Goal: Task Accomplishment & Management: Manage account settings

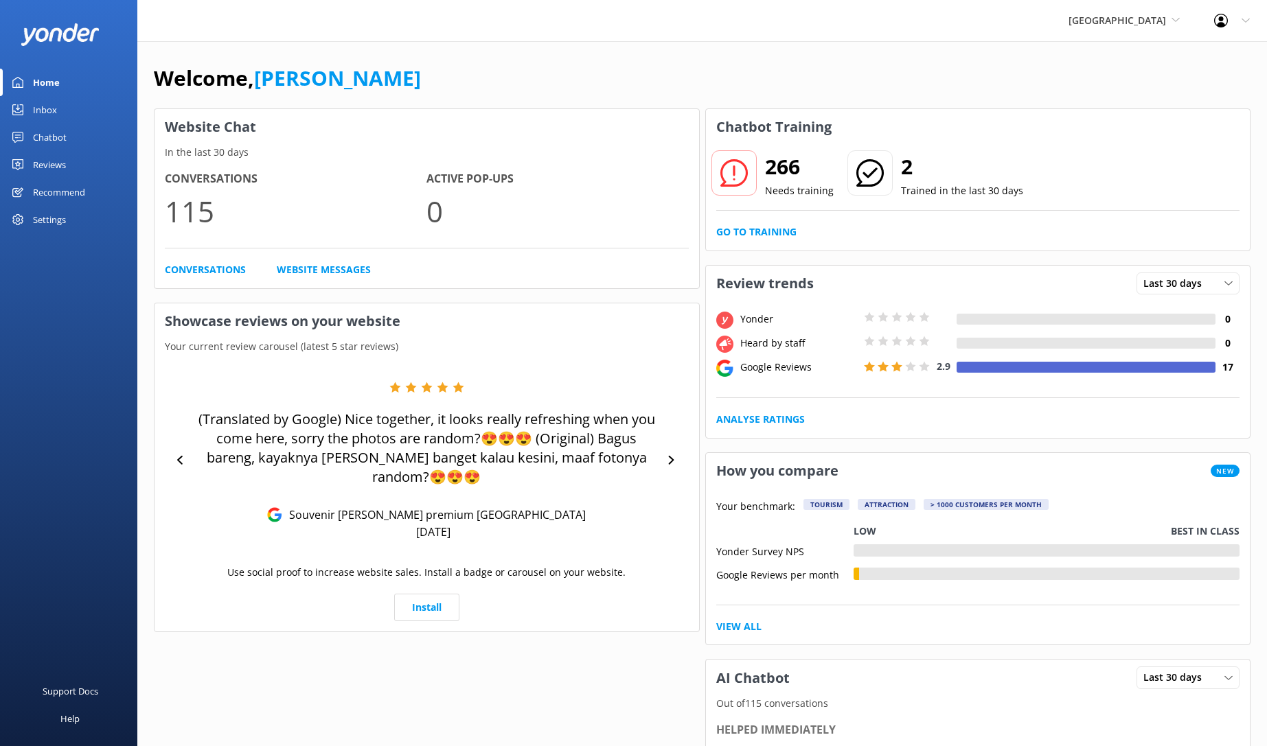
click at [53, 217] on div "Settings" at bounding box center [49, 219] width 33 height 27
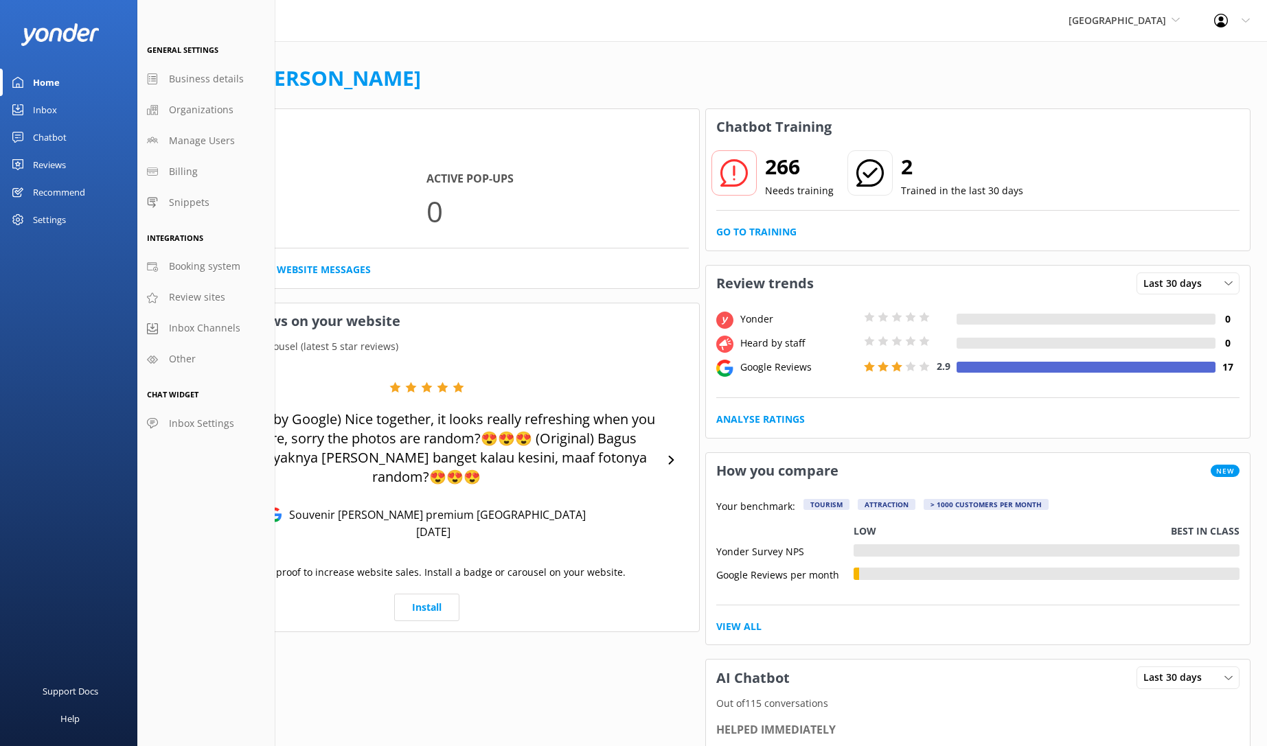
click at [47, 217] on div "Settings" at bounding box center [49, 219] width 33 height 27
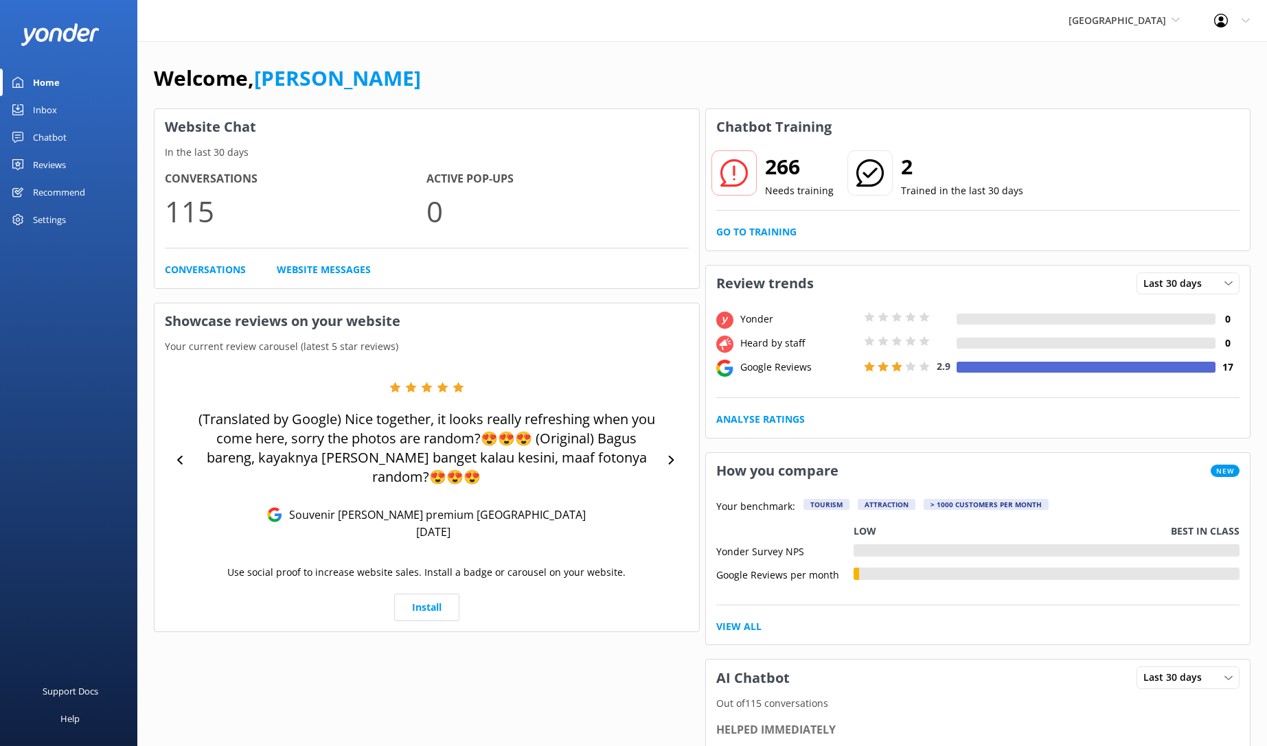
click at [47, 216] on div "Settings" at bounding box center [49, 219] width 33 height 27
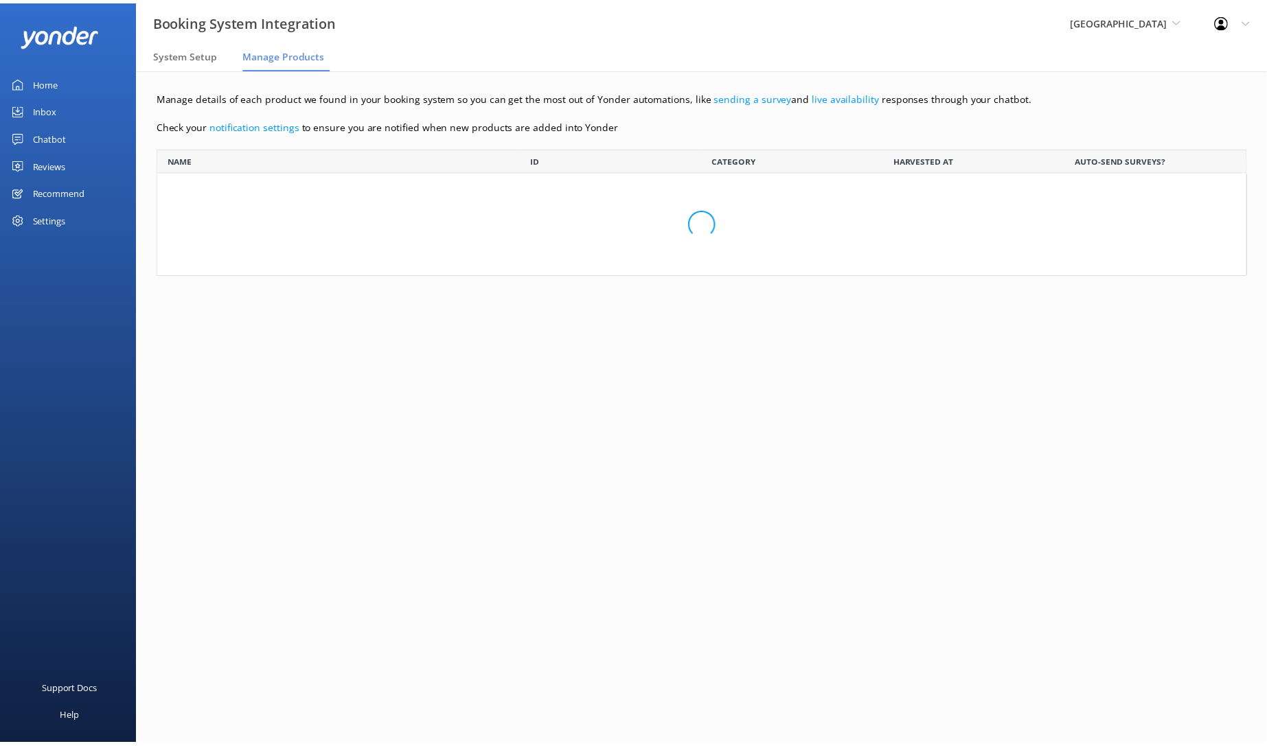
scroll to position [115, 1088]
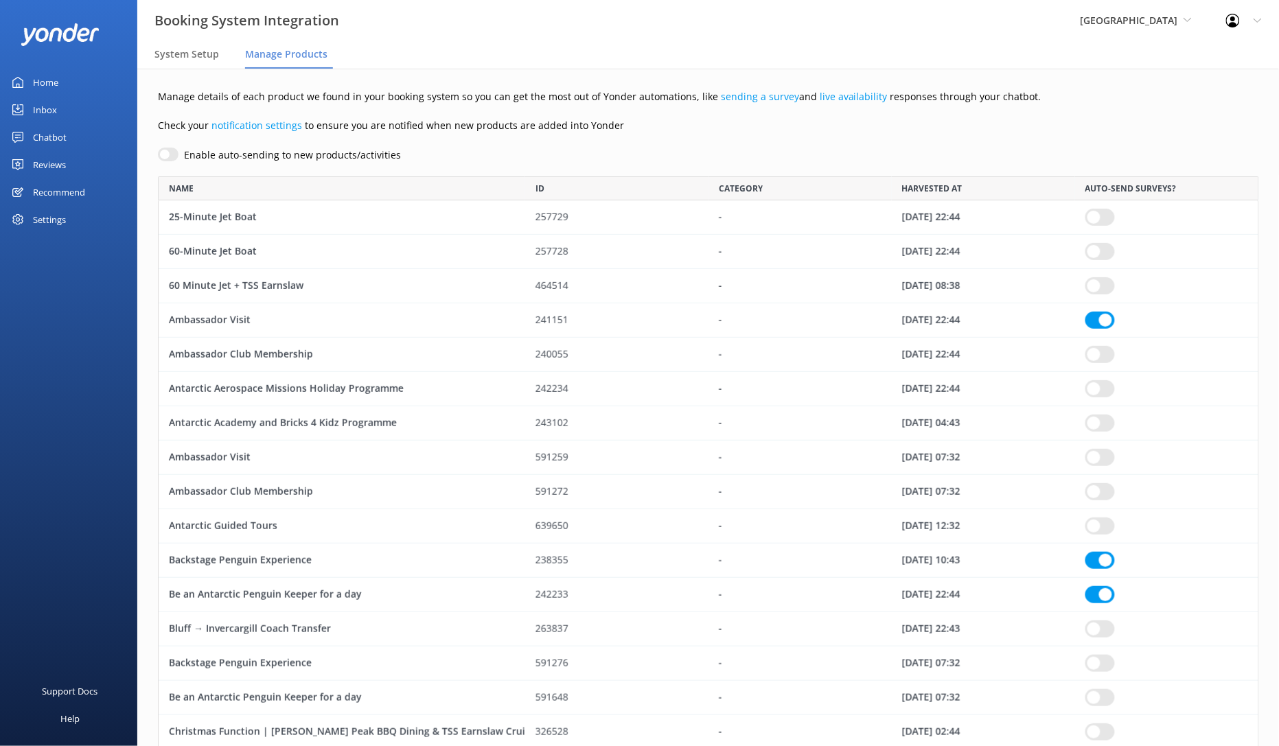
checkbox input "true"
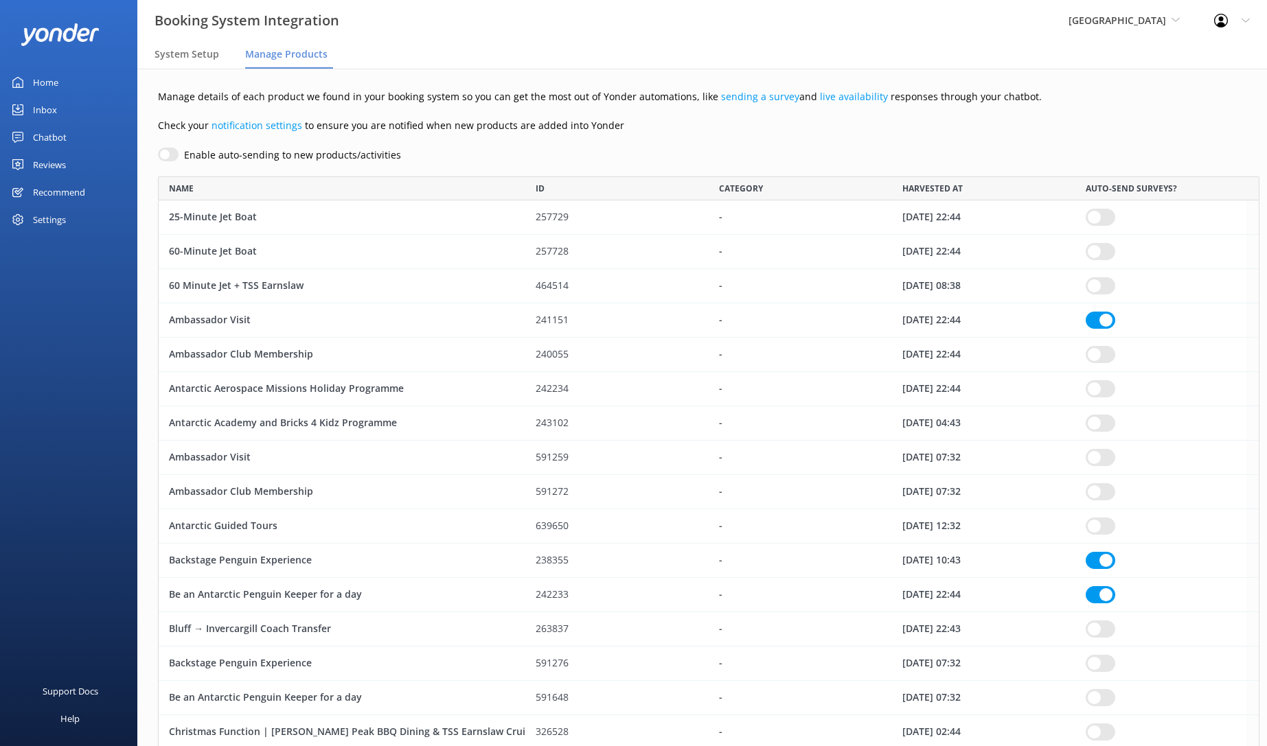
scroll to position [4783, 1075]
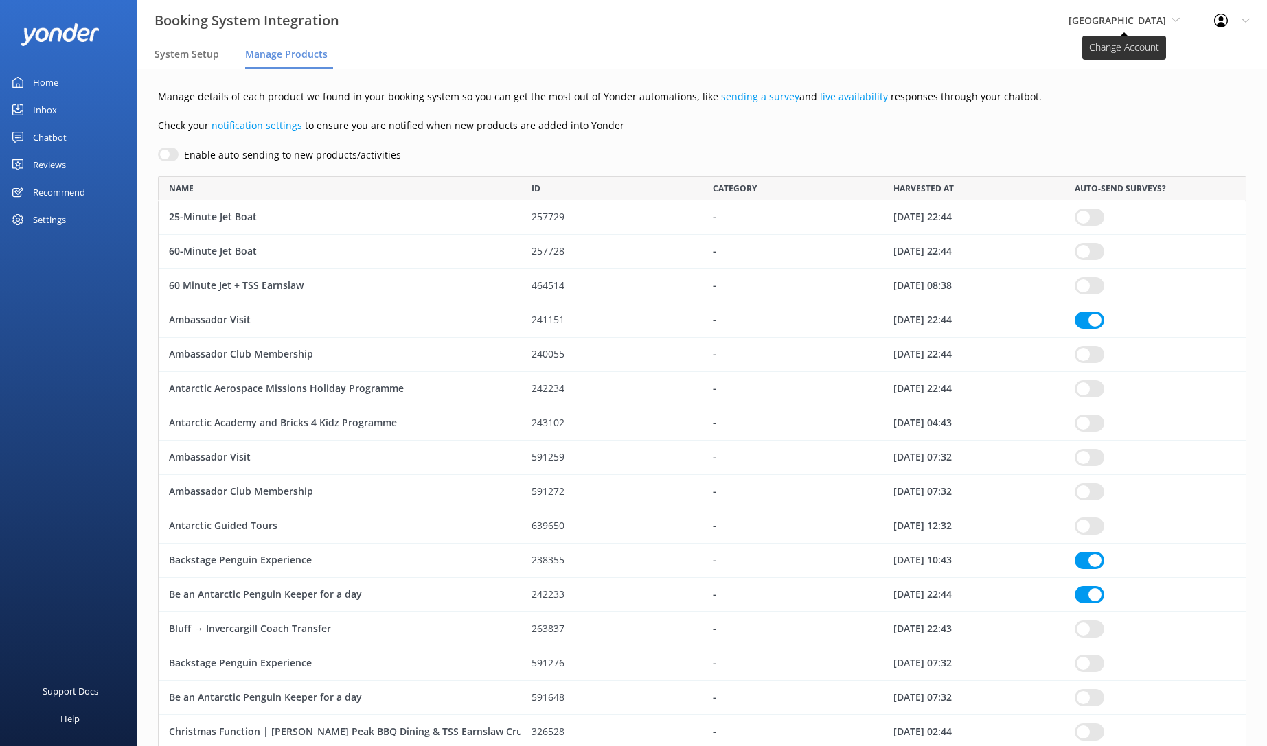
click at [1175, 21] on use at bounding box center [1175, 20] width 8 height 4
click at [1076, 60] on link "[GEOGRAPHIC_DATA]" at bounding box center [1119, 57] width 137 height 33
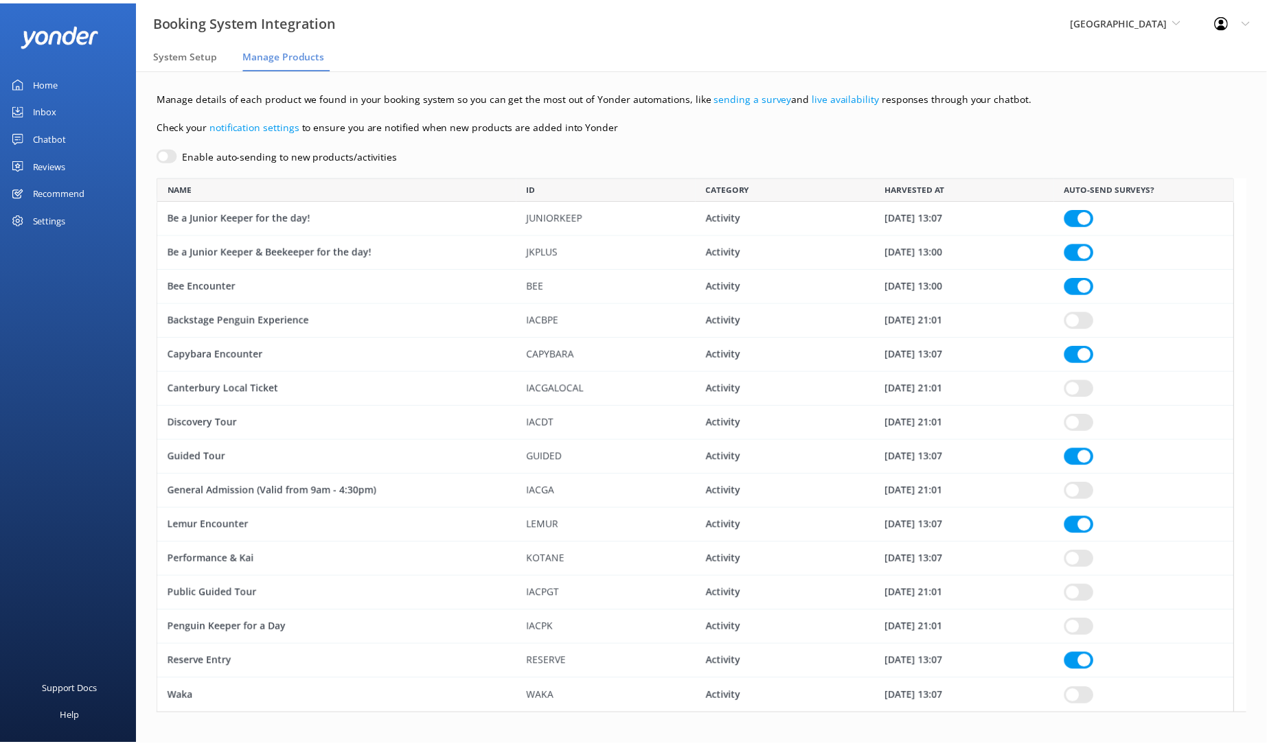
scroll to position [527, 1075]
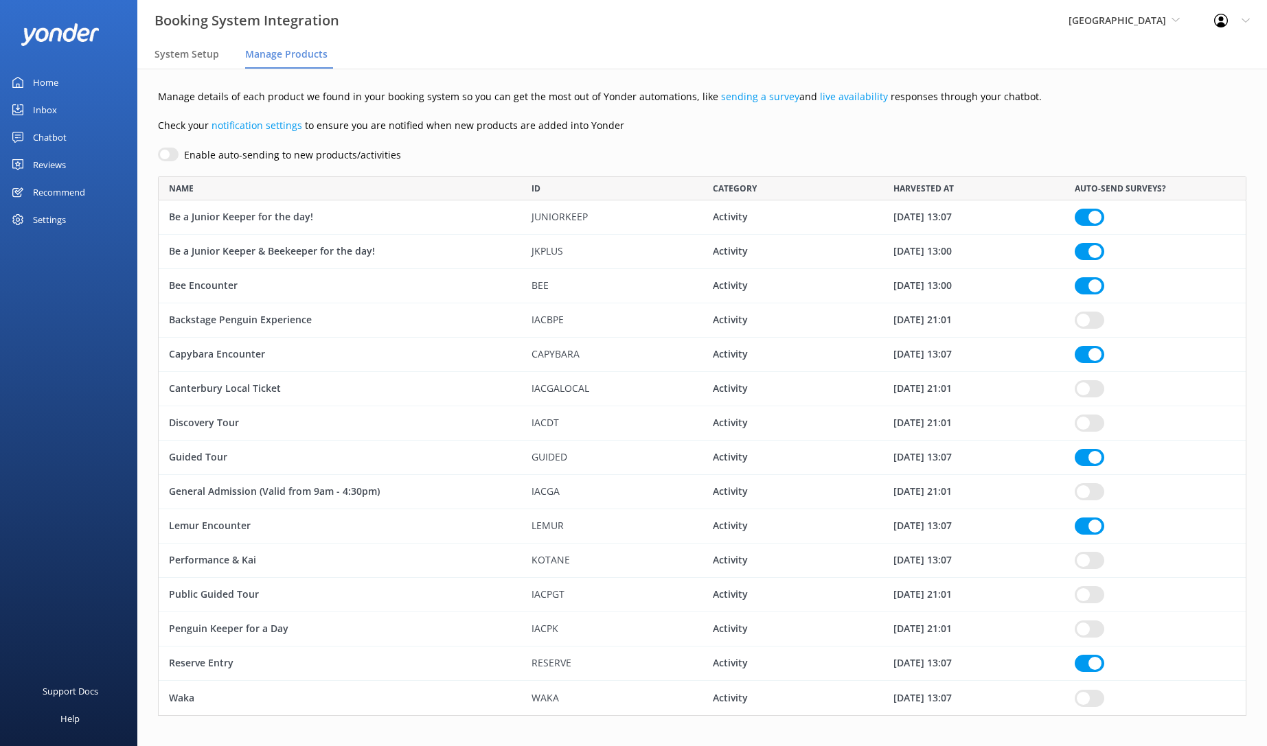
click at [538, 190] on span "ID" at bounding box center [535, 188] width 9 height 13
click at [1147, 21] on span "[GEOGRAPHIC_DATA]" at bounding box center [1116, 20] width 97 height 13
click at [1083, 87] on link "[GEOGRAPHIC_DATA]" at bounding box center [1119, 90] width 137 height 33
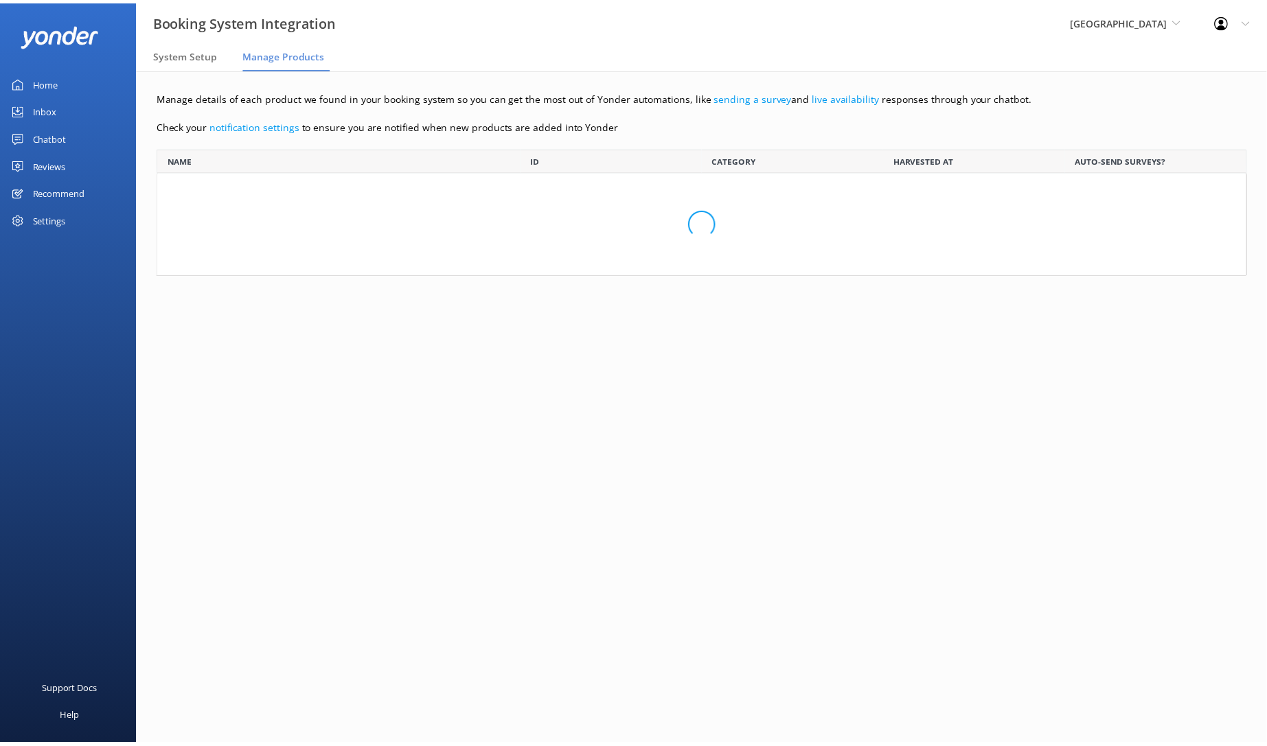
scroll to position [115, 1088]
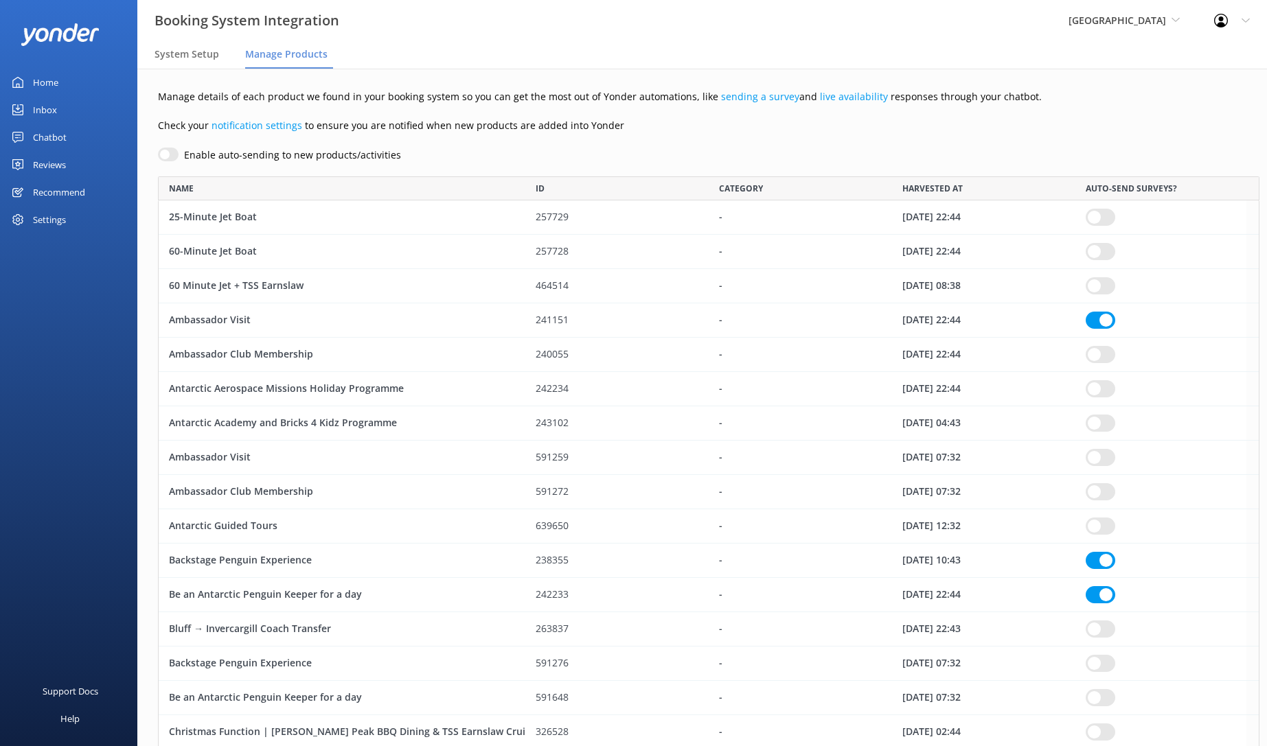
checkbox input "true"
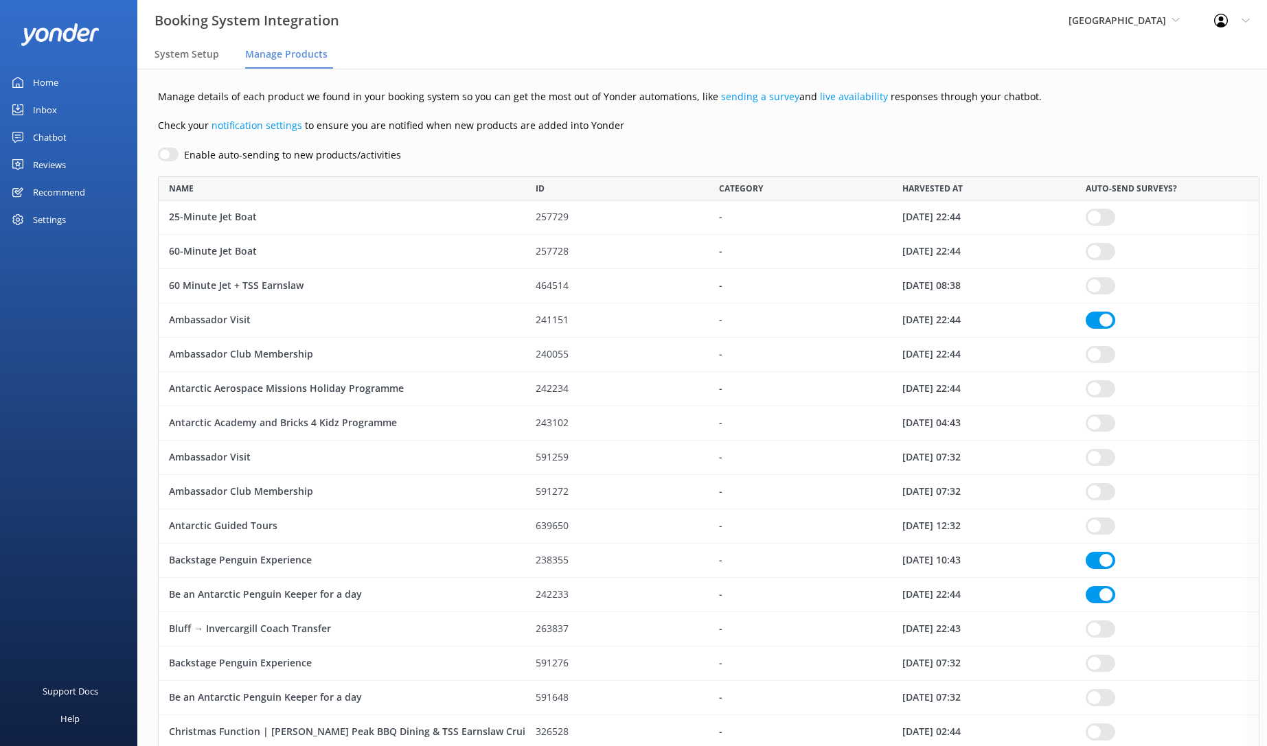
scroll to position [4783, 1075]
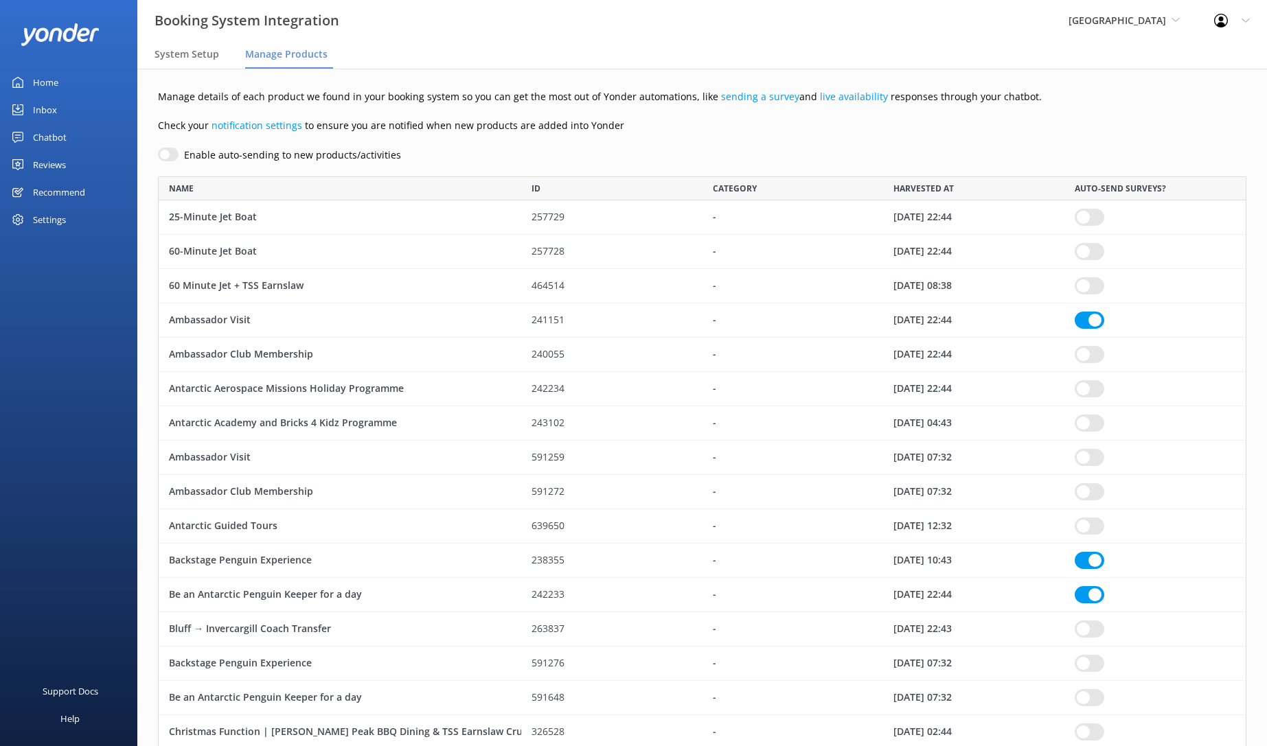
click at [46, 214] on div "Settings" at bounding box center [49, 219] width 33 height 27
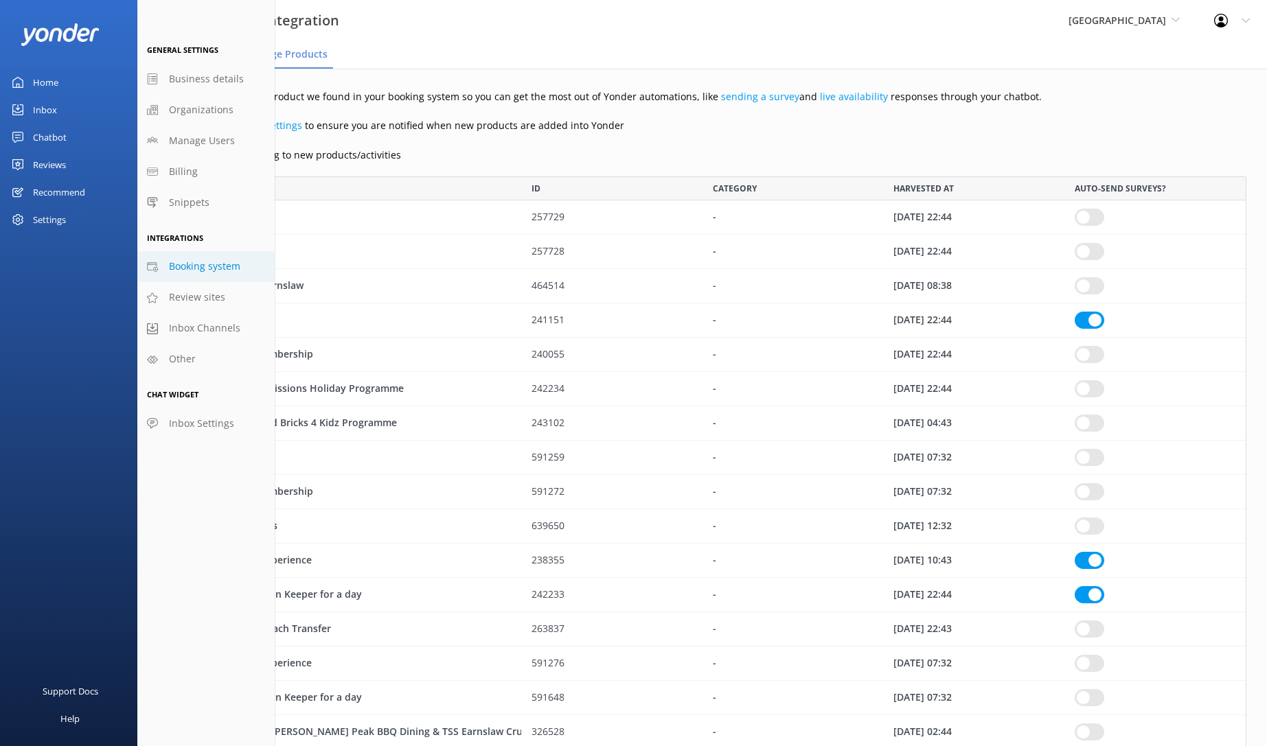
click at [451, 162] on div "Enable auto-sending to new products/activities" at bounding box center [702, 155] width 1088 height 15
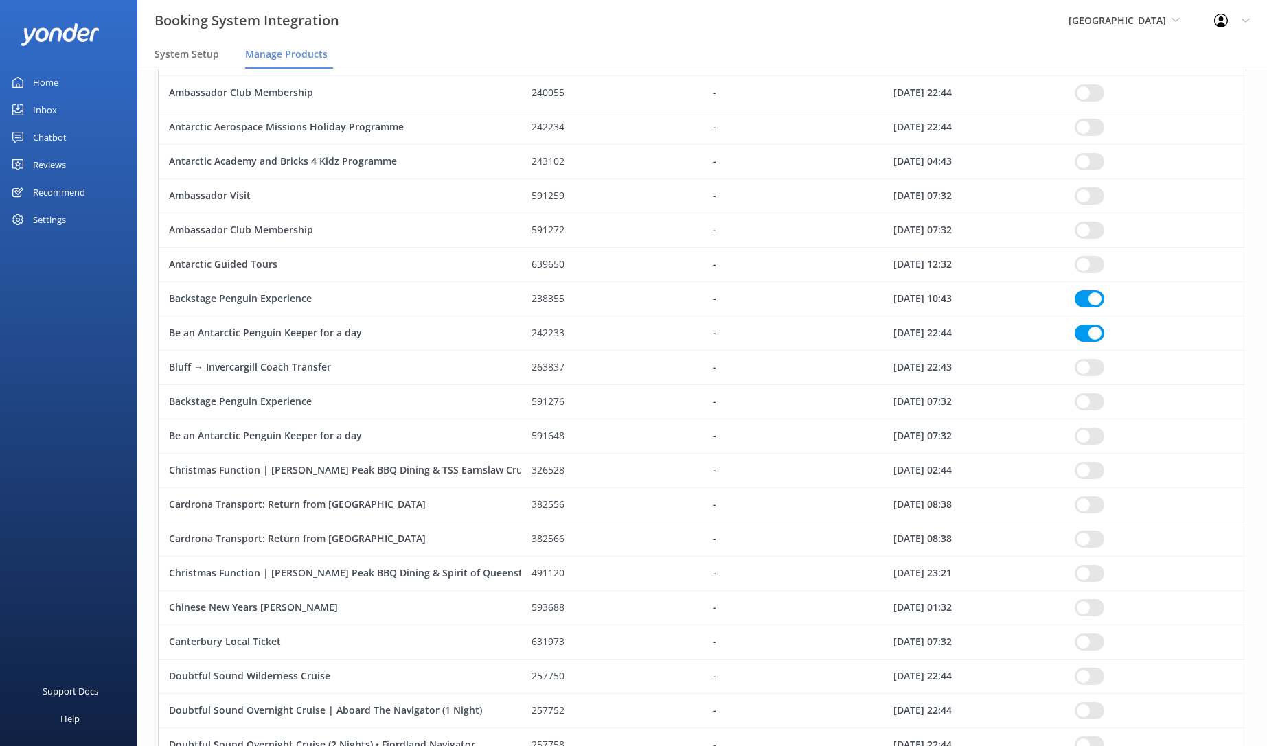
scroll to position [63, 0]
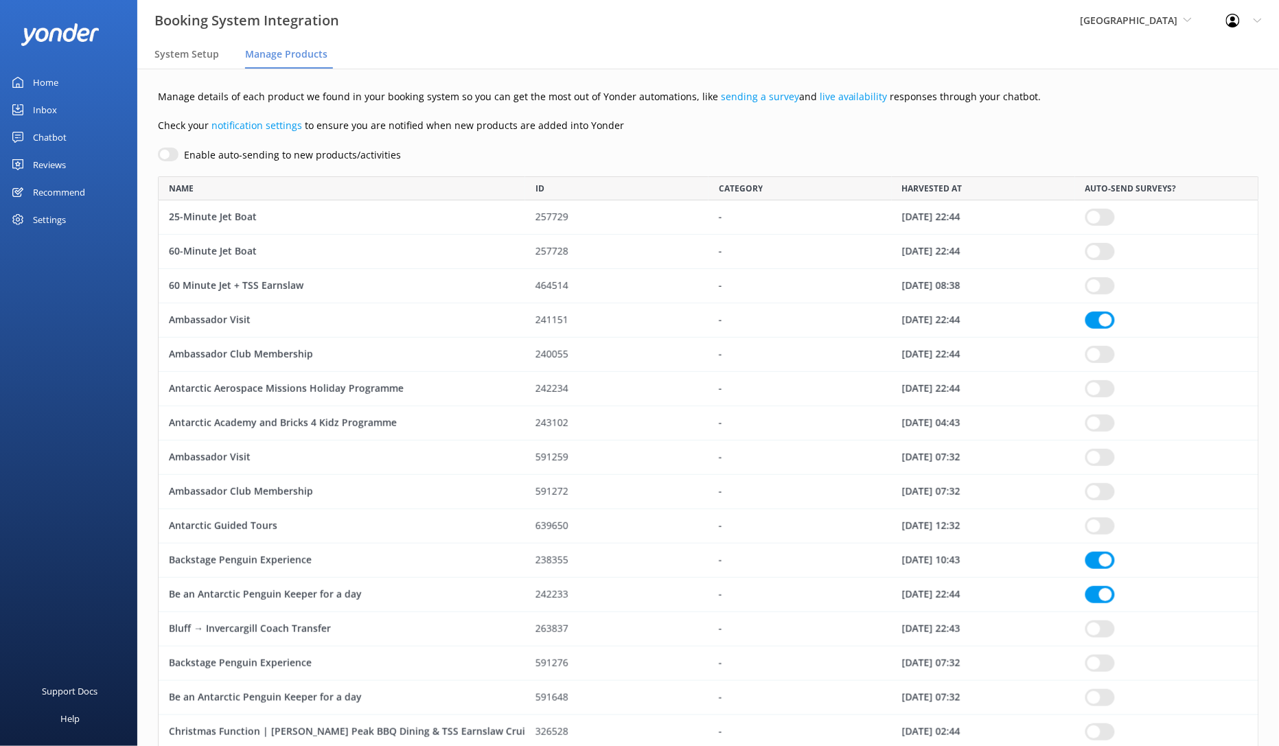
checkbox input "true"
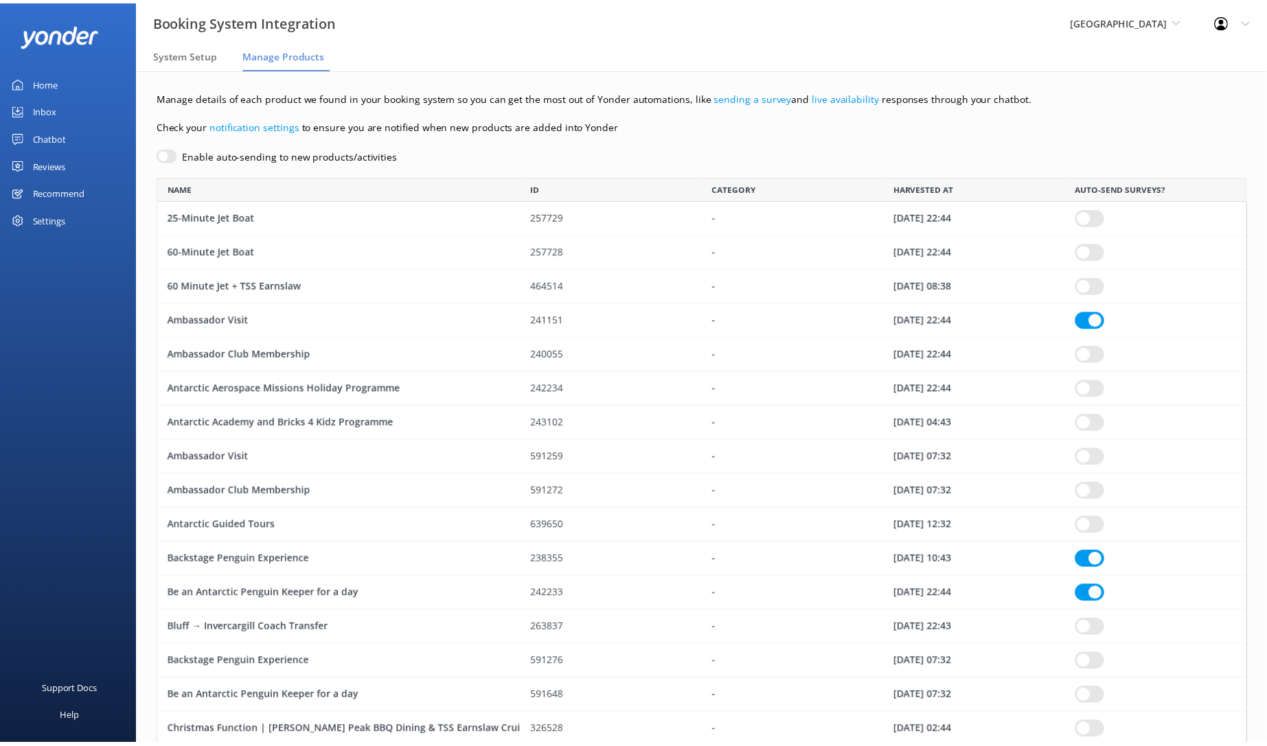
scroll to position [4783, 1075]
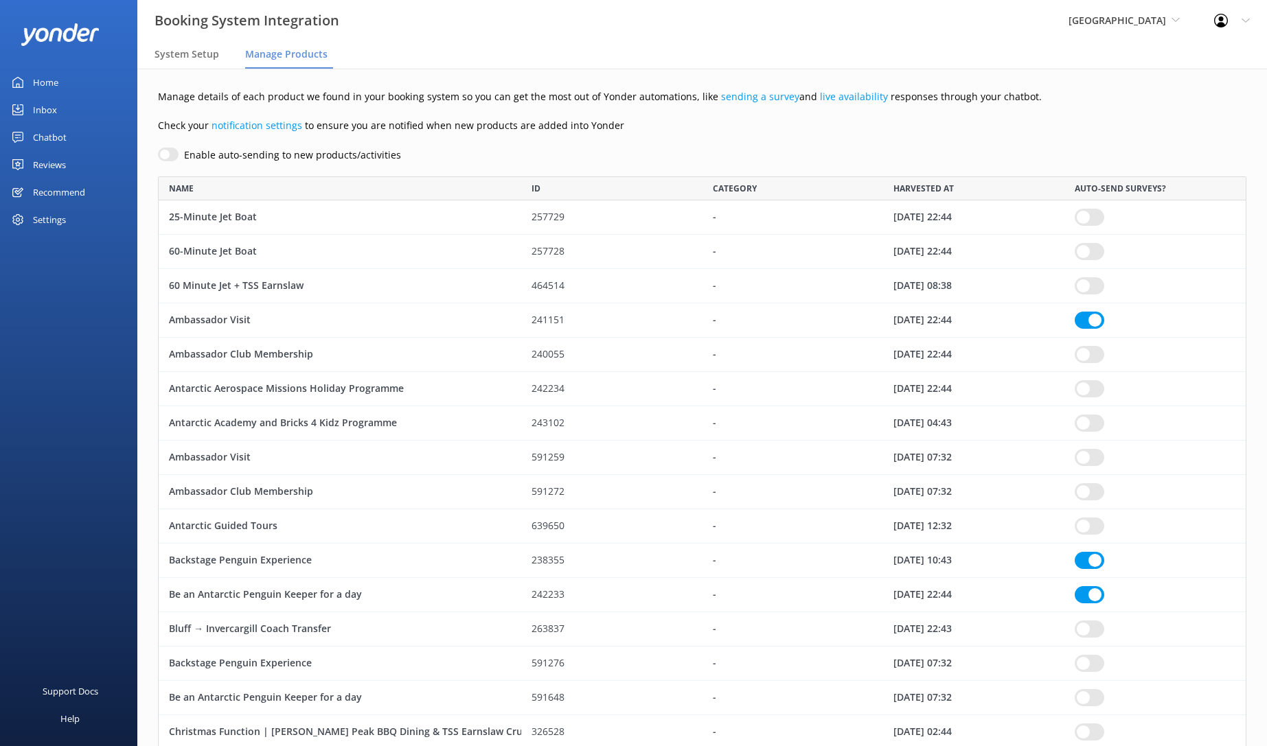
drag, startPoint x: 546, startPoint y: 190, endPoint x: 508, endPoint y: 181, distance: 39.0
click at [508, 181] on div "NAME" at bounding box center [340, 188] width 363 height 24
click at [200, 45] on div "System Setup" at bounding box center [189, 54] width 70 height 27
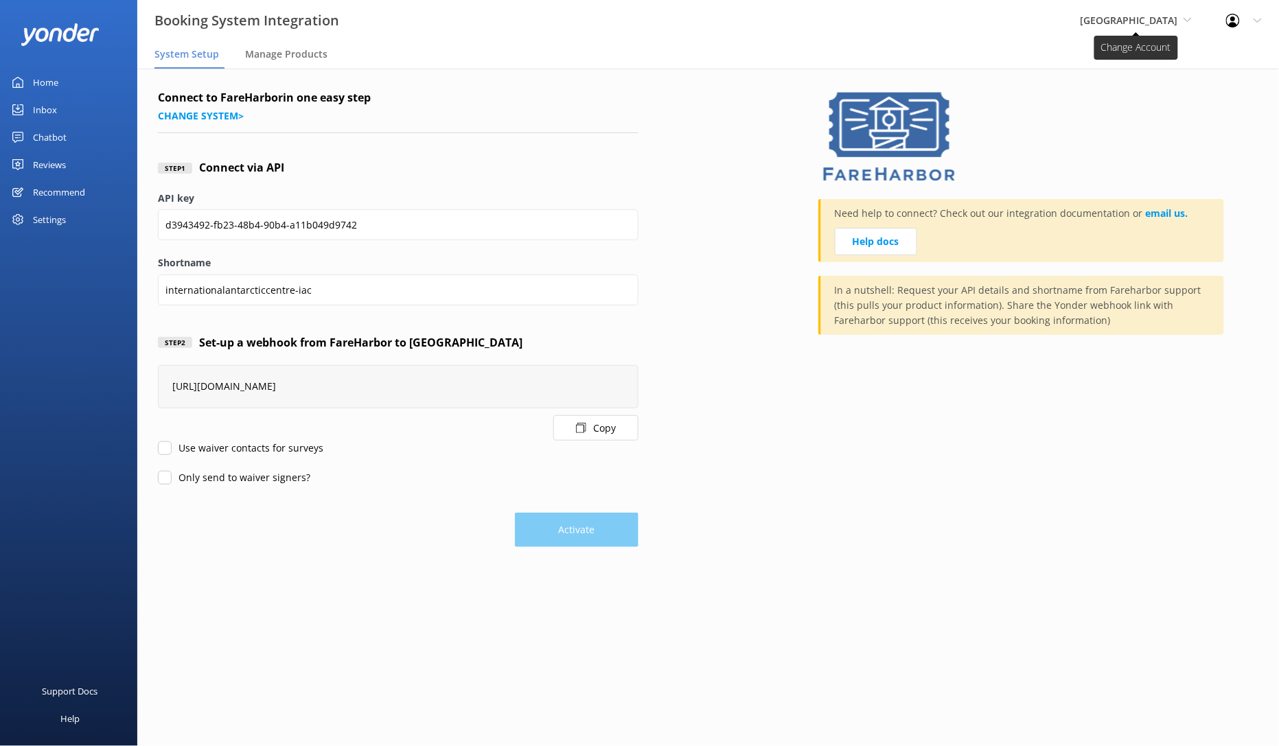
click at [1081, 21] on span "[GEOGRAPHIC_DATA]" at bounding box center [1129, 20] width 97 height 13
click at [1063, 53] on link "[GEOGRAPHIC_DATA]" at bounding box center [1131, 57] width 137 height 33
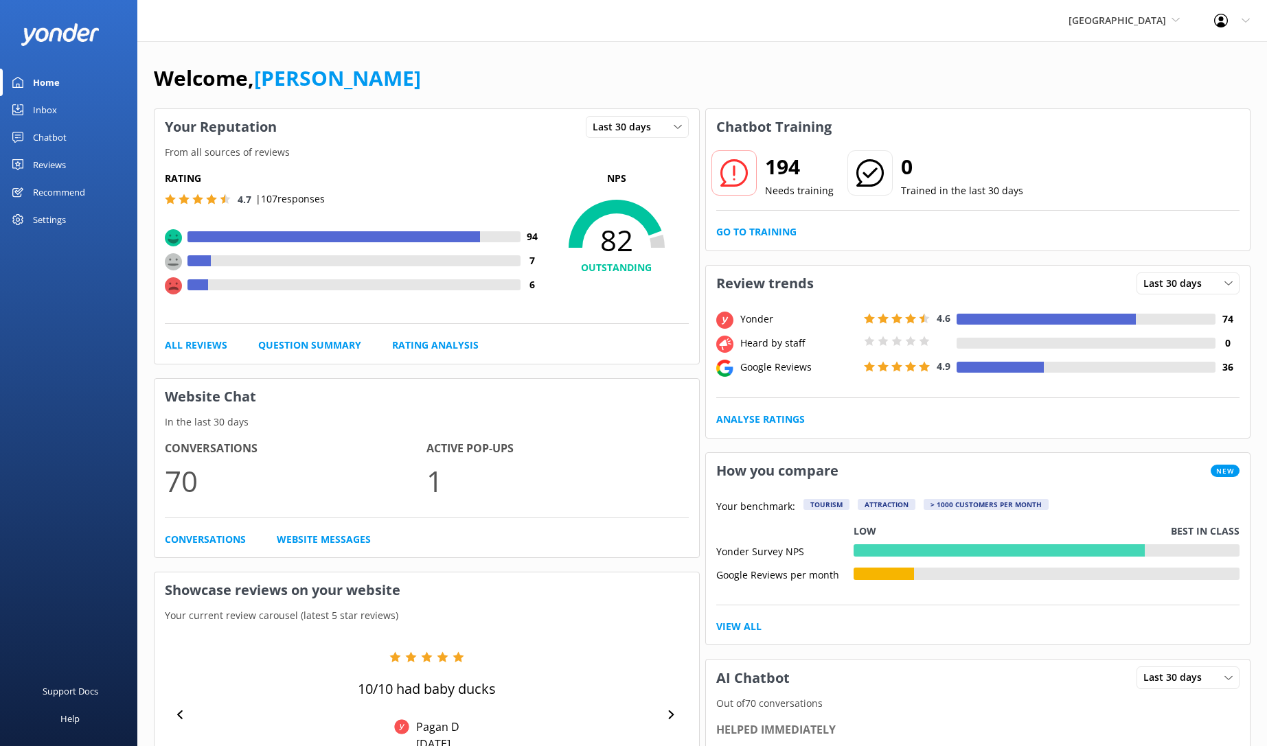
click at [45, 211] on div "Settings" at bounding box center [49, 219] width 33 height 27
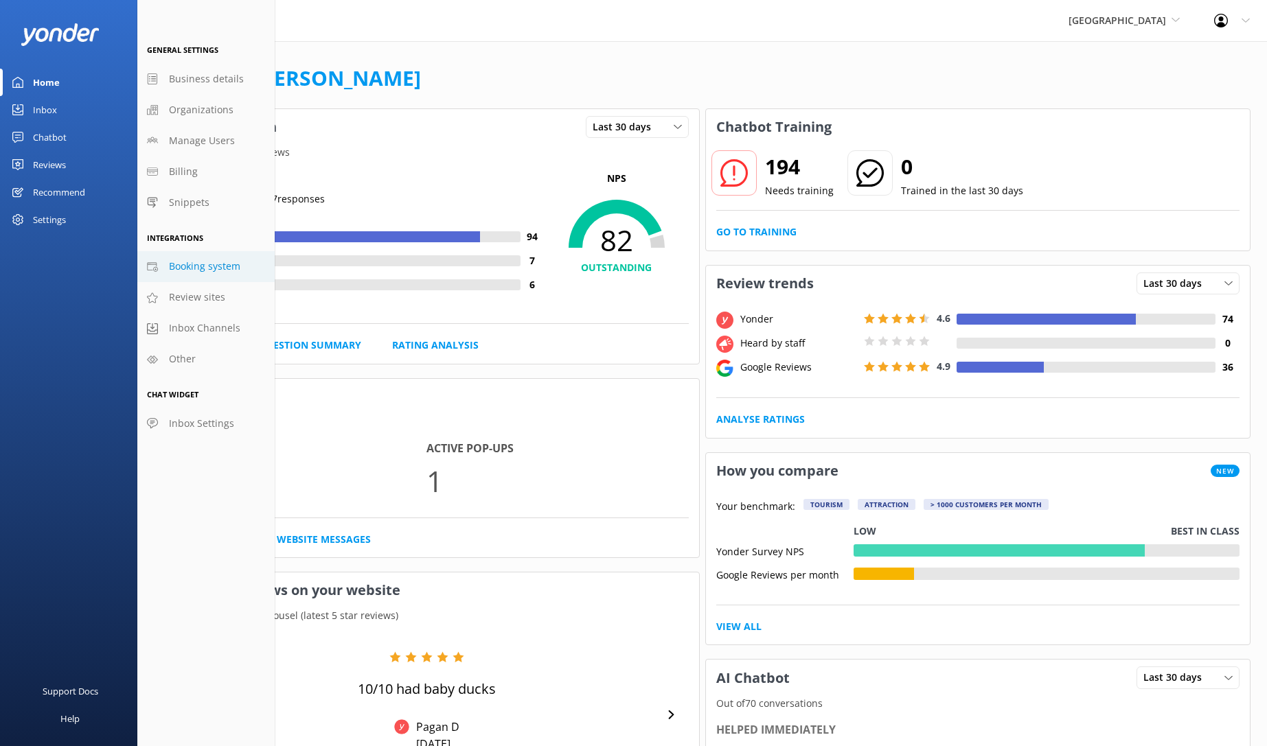
click at [229, 266] on span "Booking system" at bounding box center [204, 266] width 71 height 15
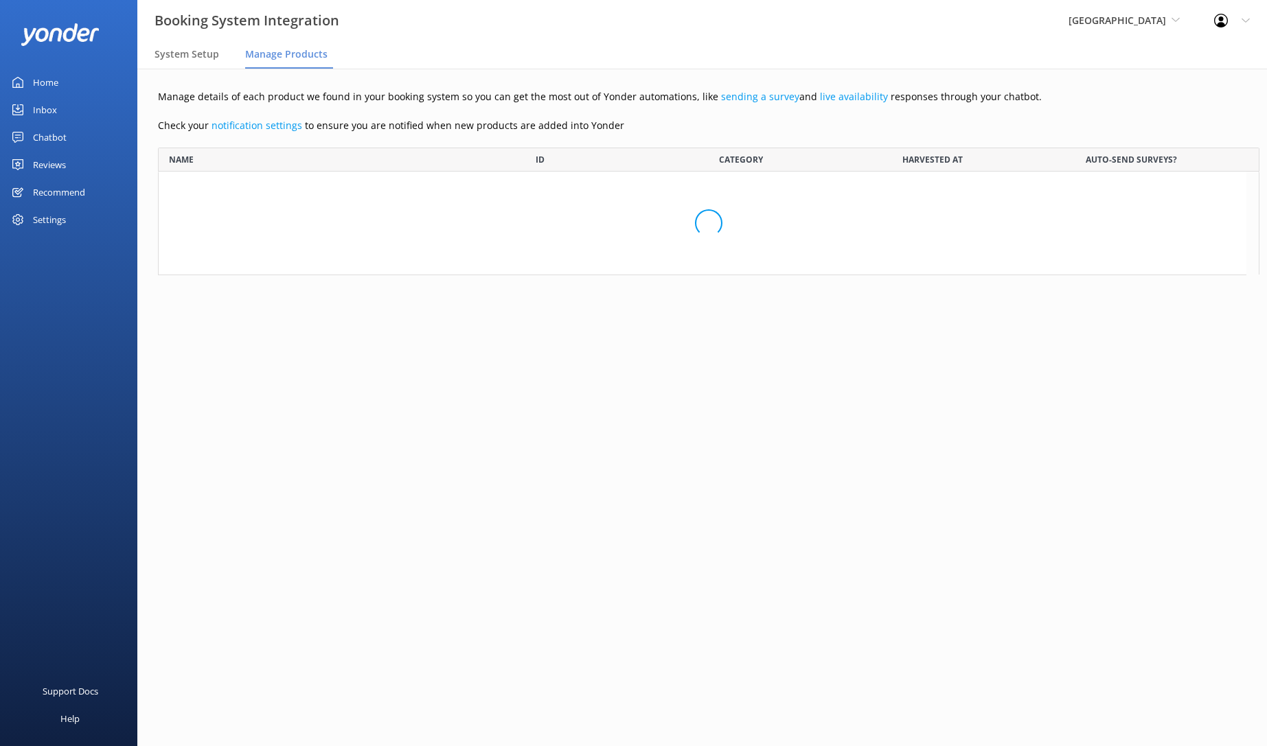
scroll to position [527, 1075]
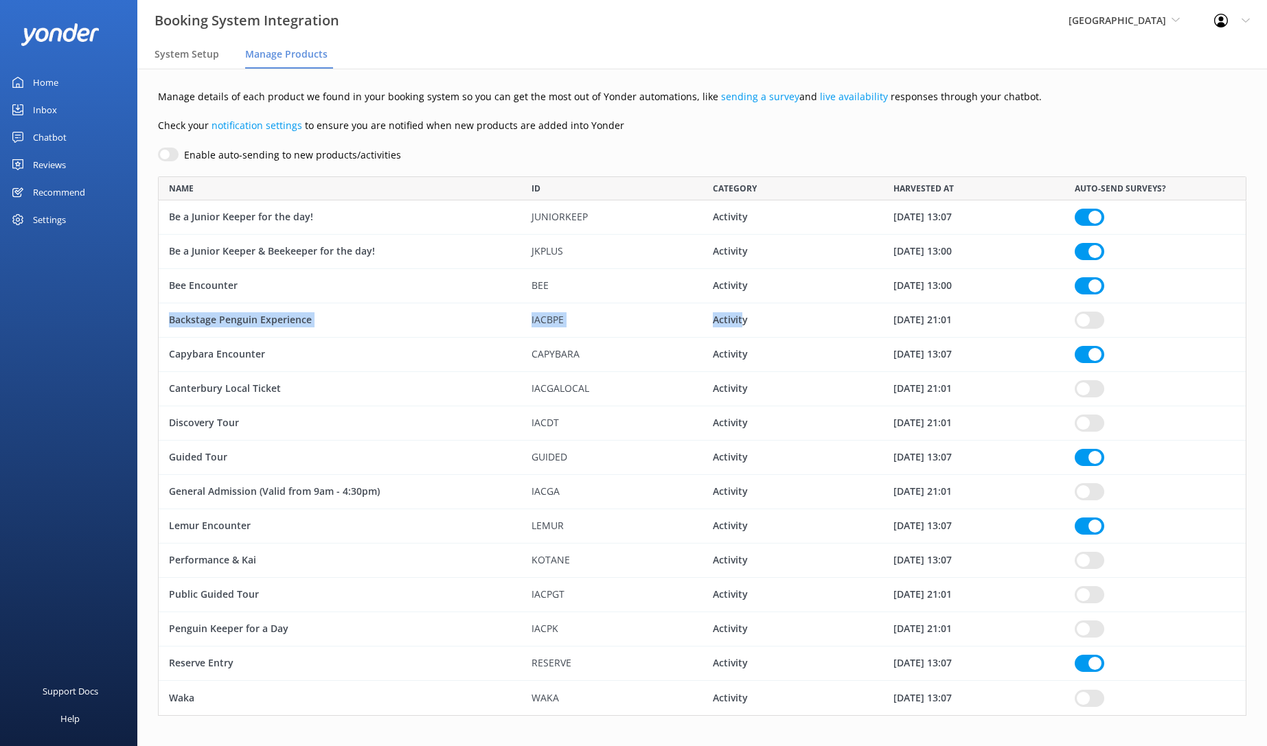
drag, startPoint x: 168, startPoint y: 321, endPoint x: 741, endPoint y: 323, distance: 573.3
click at [741, 323] on div "Backstage Penguin Experience IACBPE Activity 28 Aug 25 21:01" at bounding box center [702, 320] width 1088 height 34
checkbox input "true"
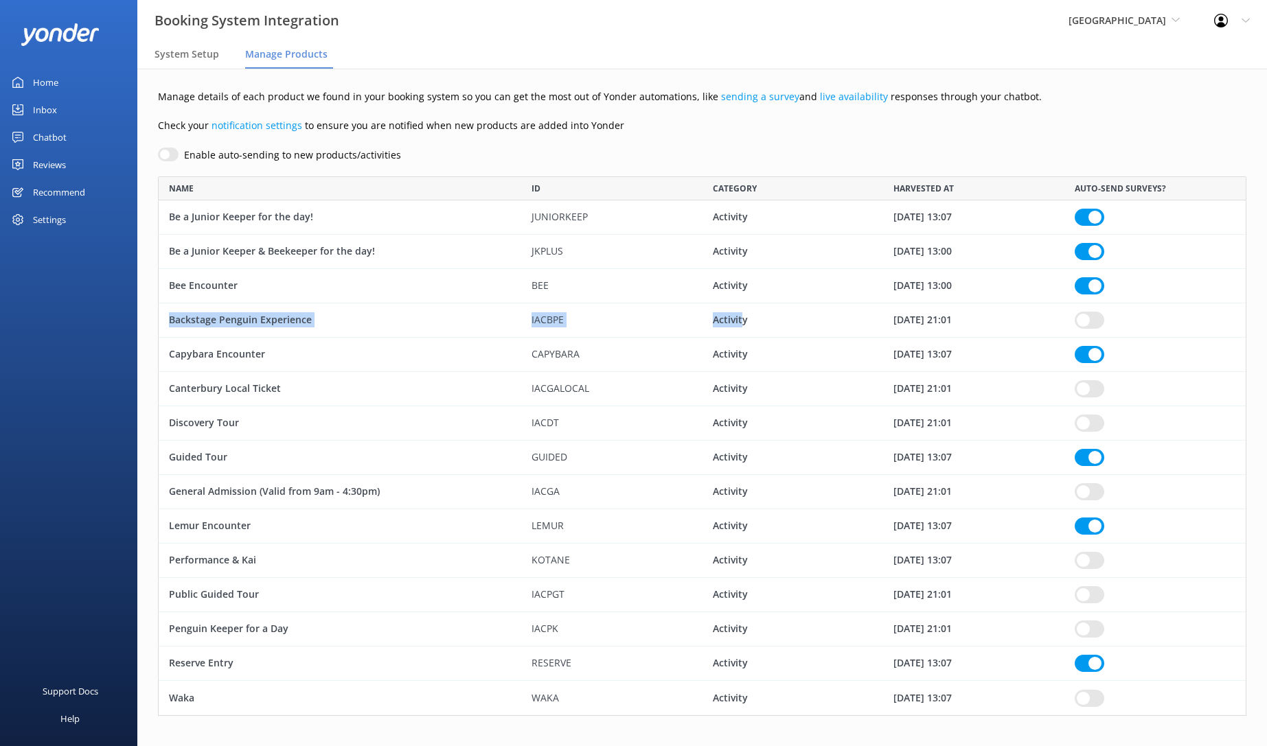
checkbox input "true"
click at [768, 317] on div "Activity" at bounding box center [792, 320] width 181 height 34
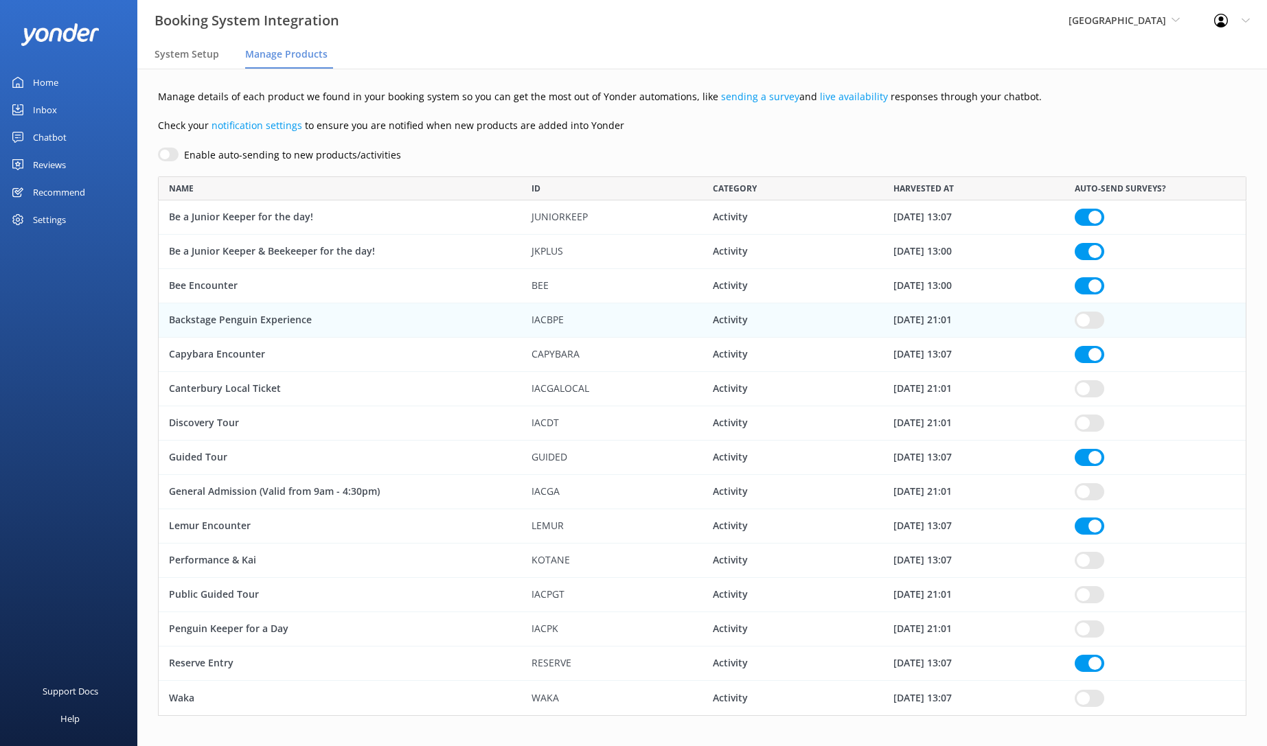
checkbox input "true"
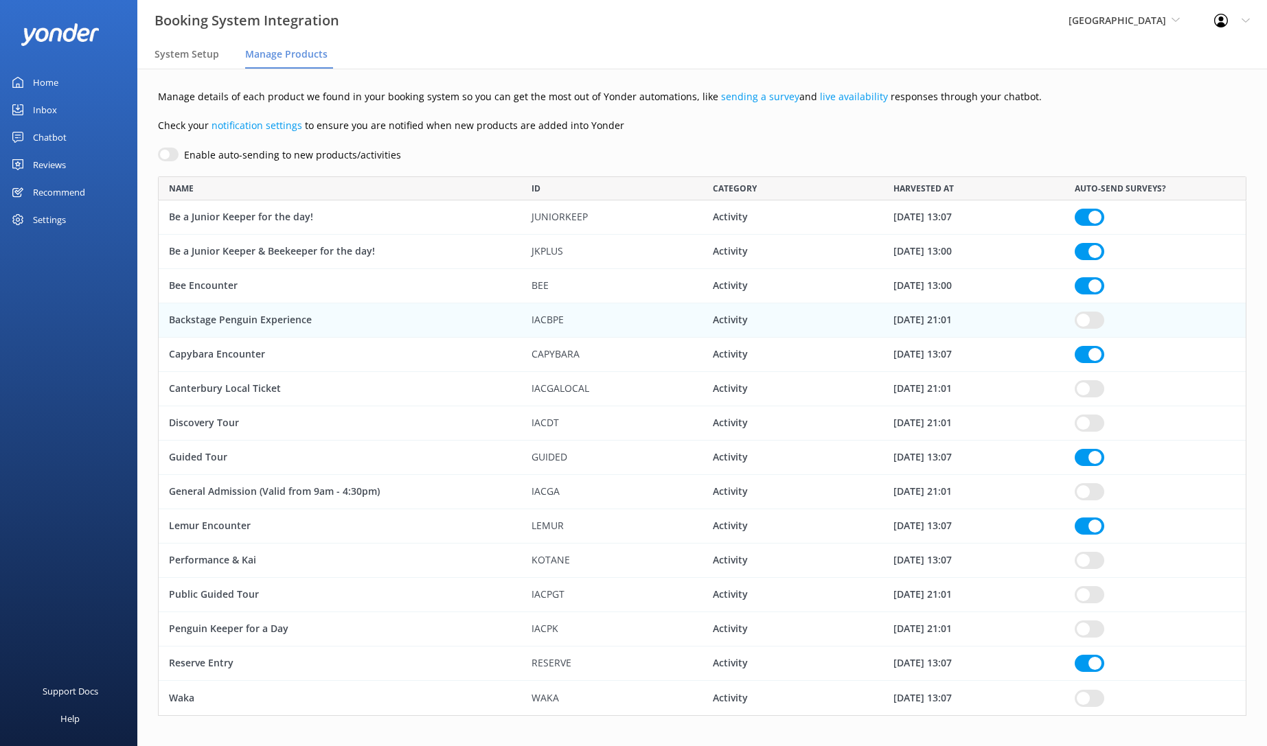
checkbox input "true"
drag, startPoint x: 746, startPoint y: 317, endPoint x: 161, endPoint y: 317, distance: 584.3
click at [159, 317] on div "Backstage Penguin Experience IACBPE Activity 28 Aug 25 21:01" at bounding box center [702, 320] width 1088 height 34
checkbox input "true"
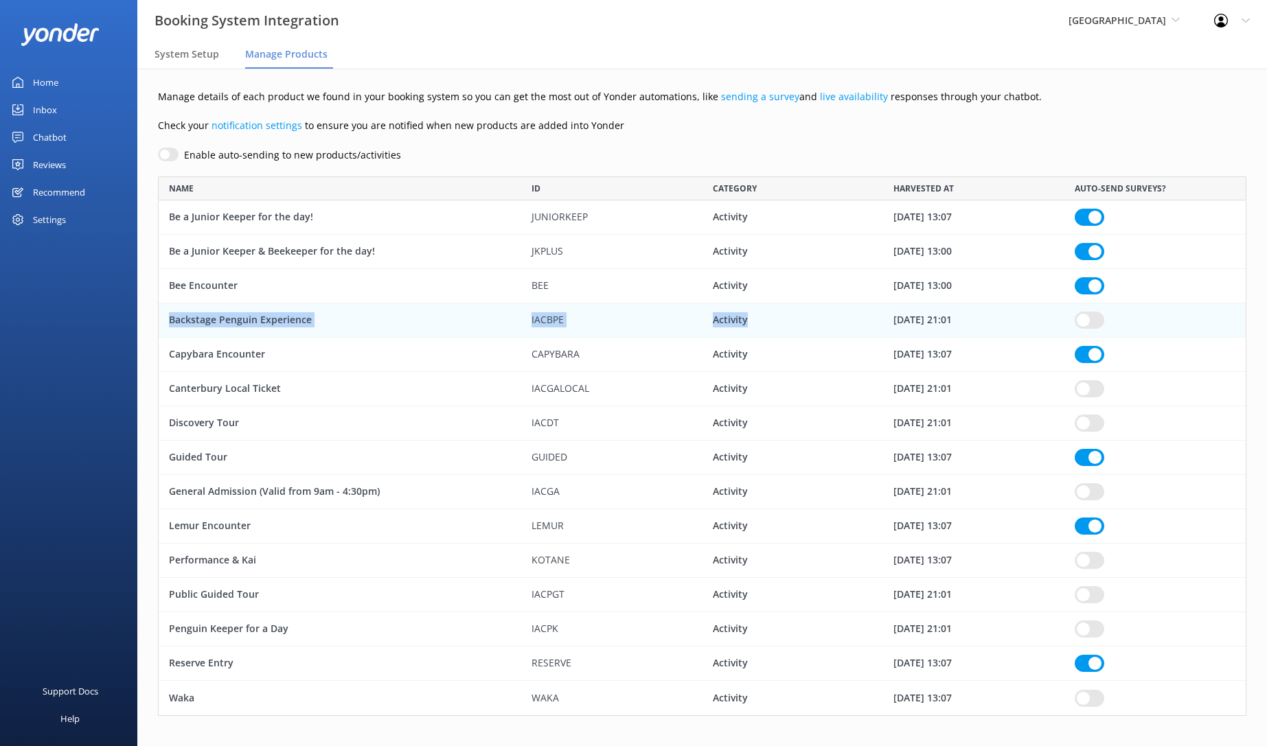
checkbox input "true"
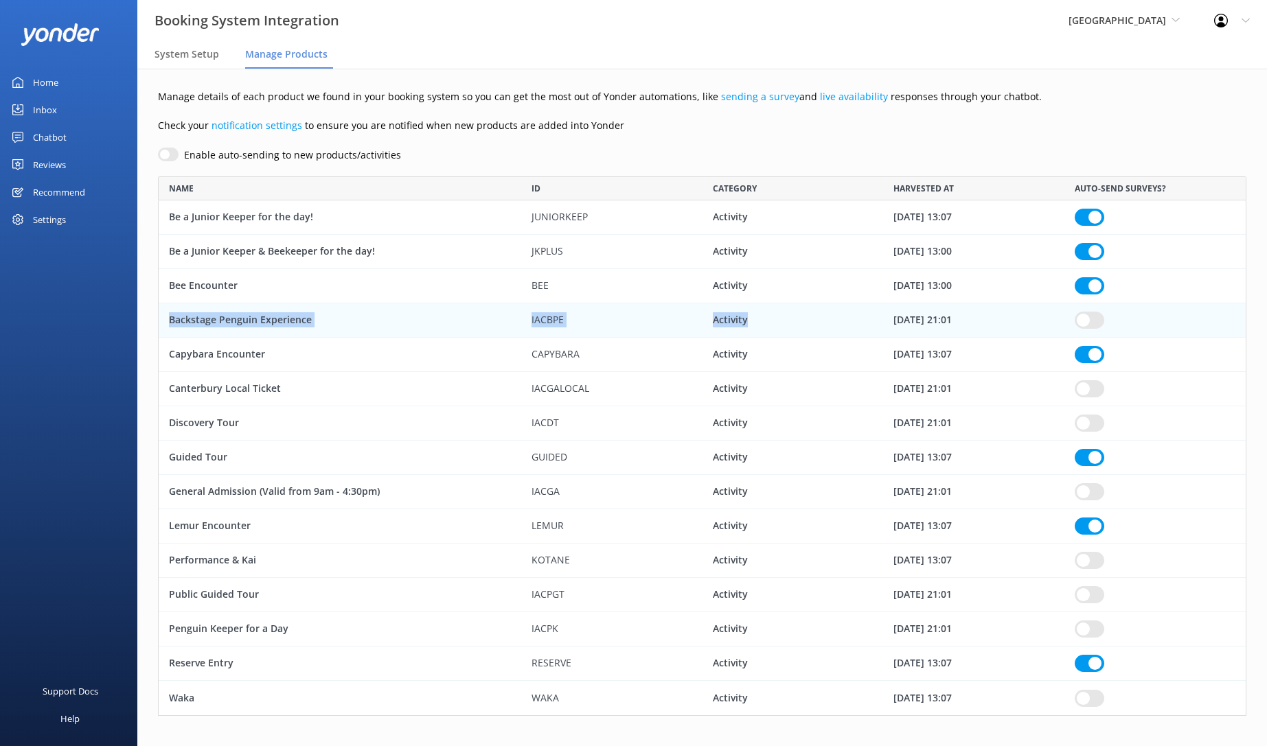
checkbox input "true"
copy div "Backstage Penguin Experience IACBPE Activity"
drag, startPoint x: 494, startPoint y: 337, endPoint x: 568, endPoint y: 333, distance: 74.3
click at [494, 337] on div "Backstage Penguin Experience" at bounding box center [340, 320] width 363 height 34
checkbox input "true"
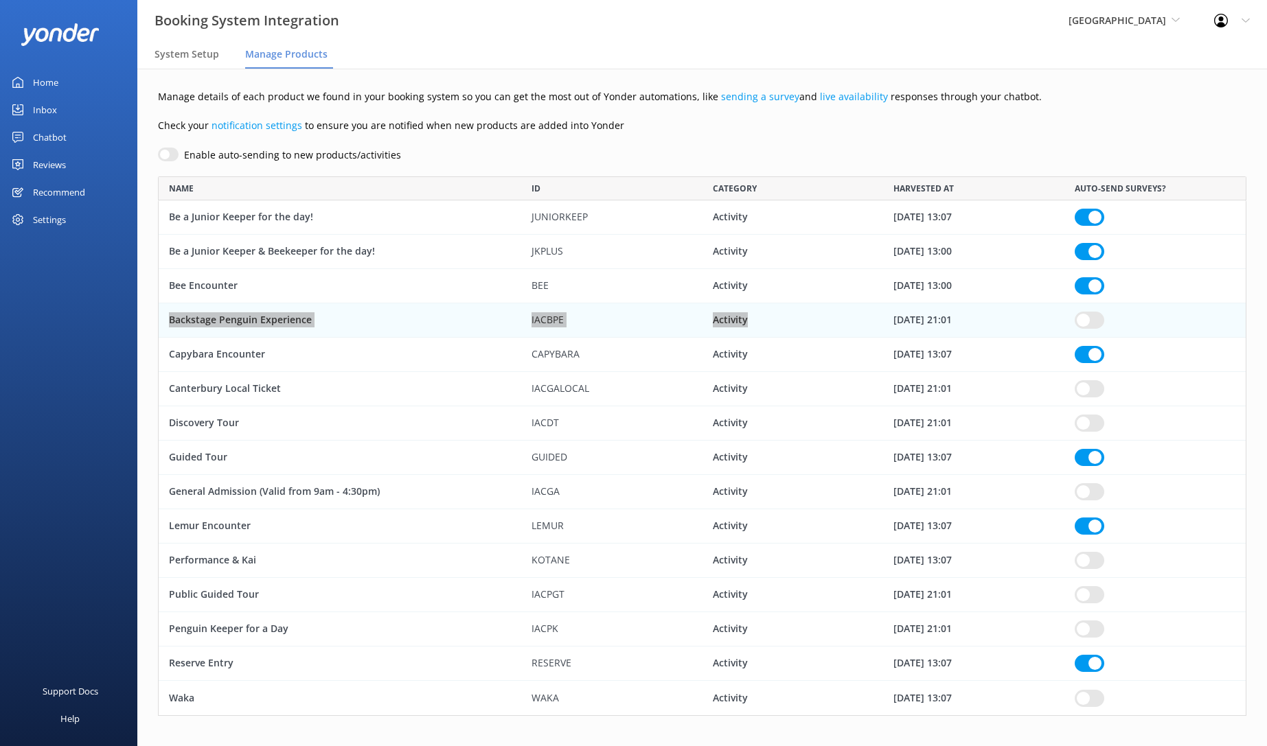
checkbox input "true"
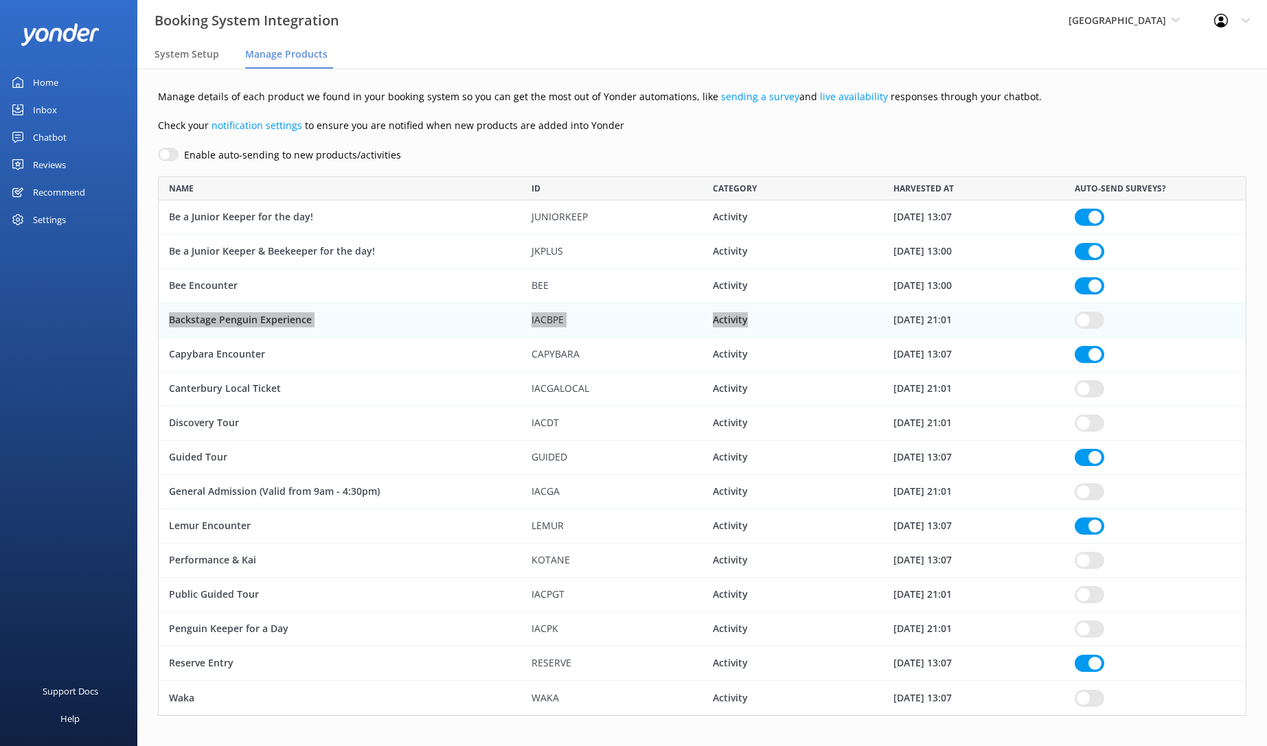
checkbox input "true"
click at [574, 317] on div "IACBPE" at bounding box center [611, 320] width 181 height 34
checkbox input "true"
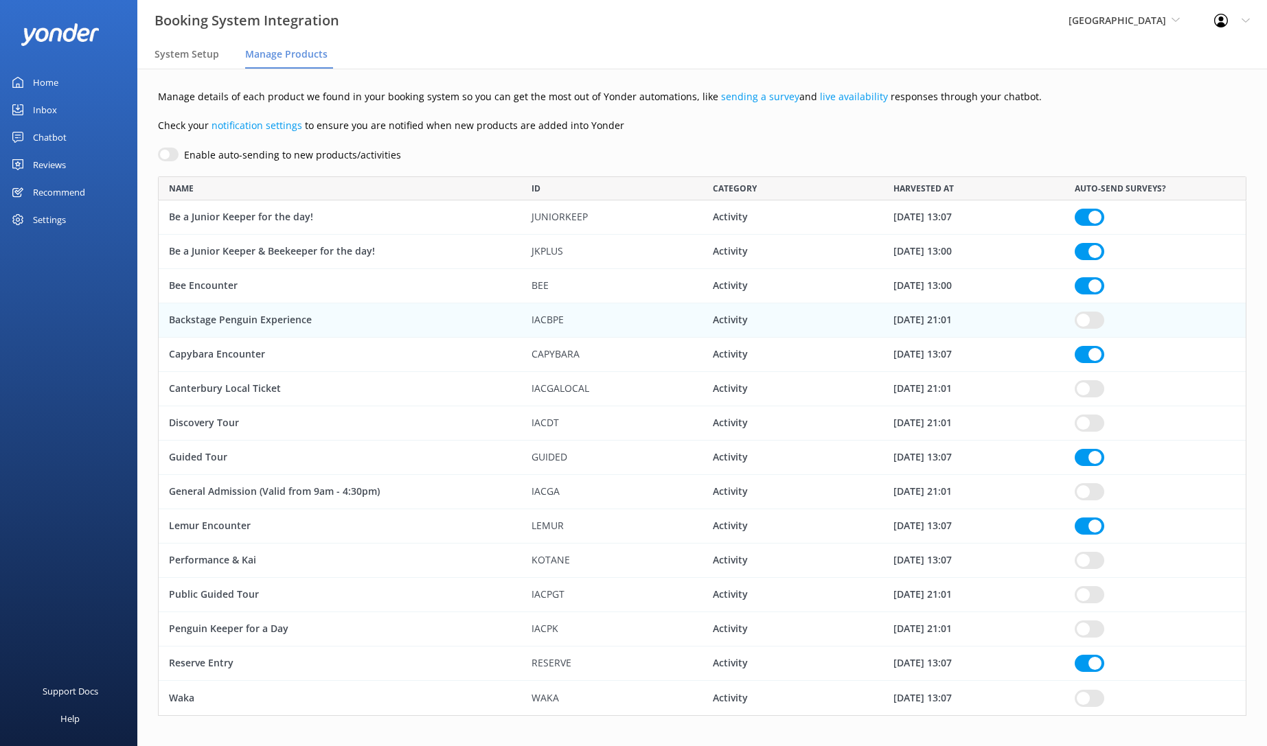
checkbox input "true"
click at [521, 323] on div "IACBPE" at bounding box center [611, 320] width 181 height 34
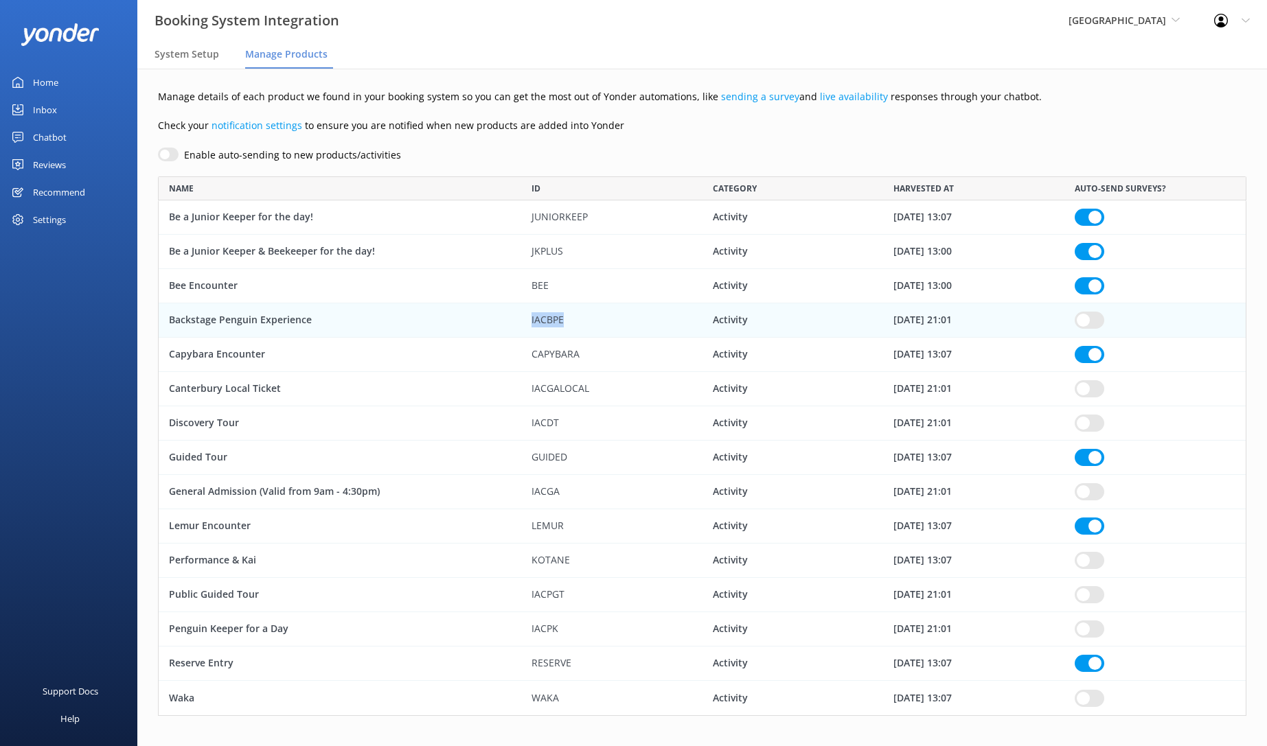
checkbox input "true"
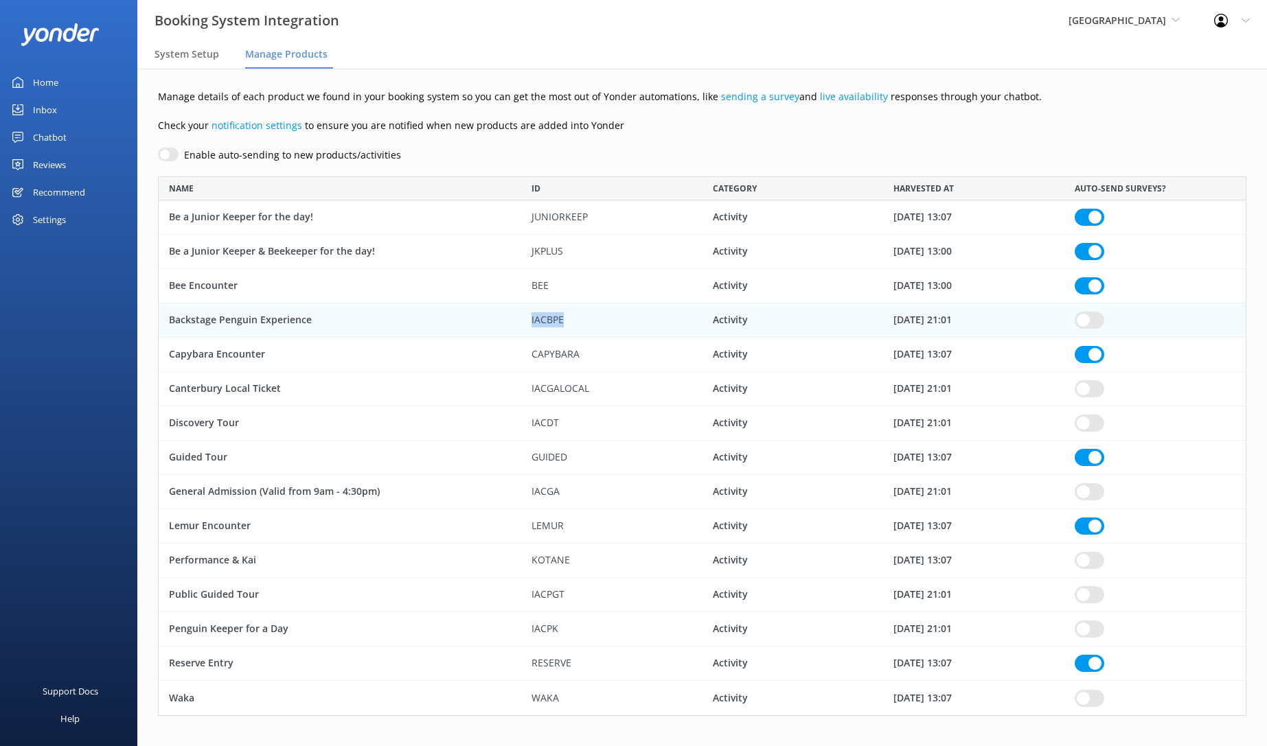
checkbox input "true"
copy div "IACBPE"
drag, startPoint x: 304, startPoint y: 323, endPoint x: 215, endPoint y: 320, distance: 89.3
click at [215, 320] on div "Backstage Penguin Experience" at bounding box center [340, 320] width 363 height 34
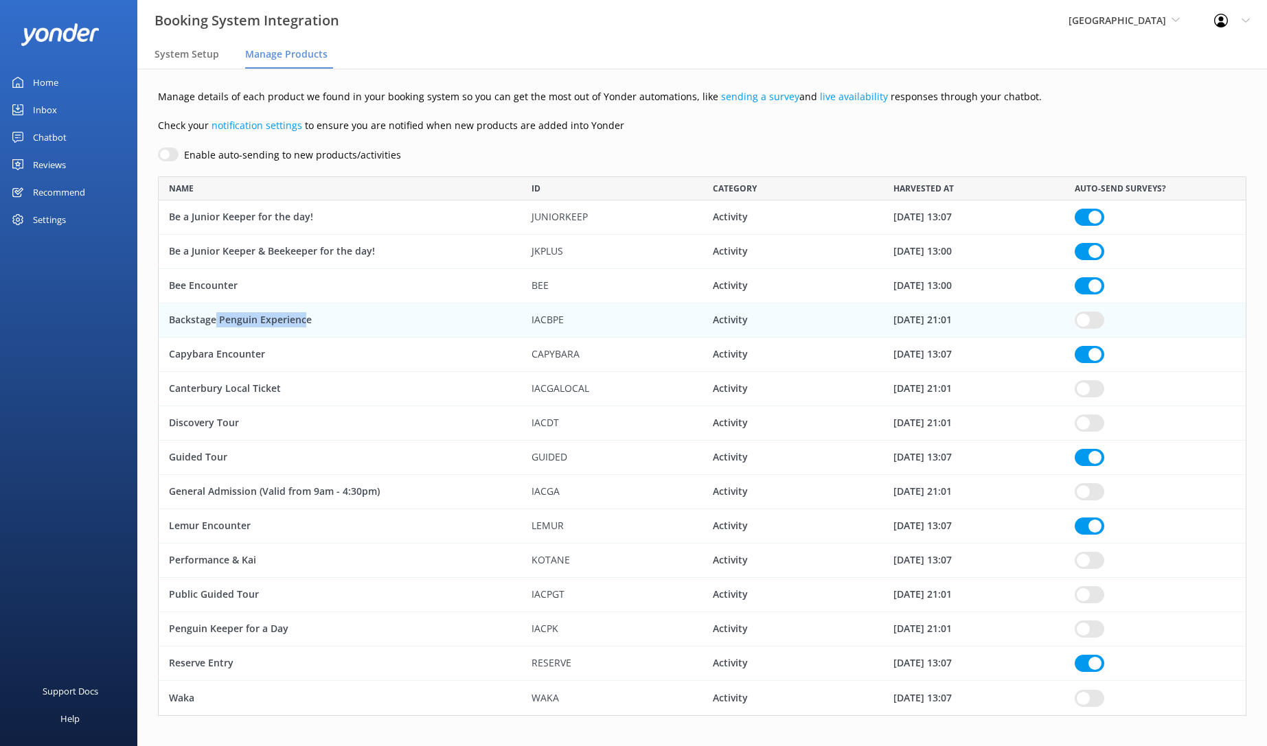
checkbox input "true"
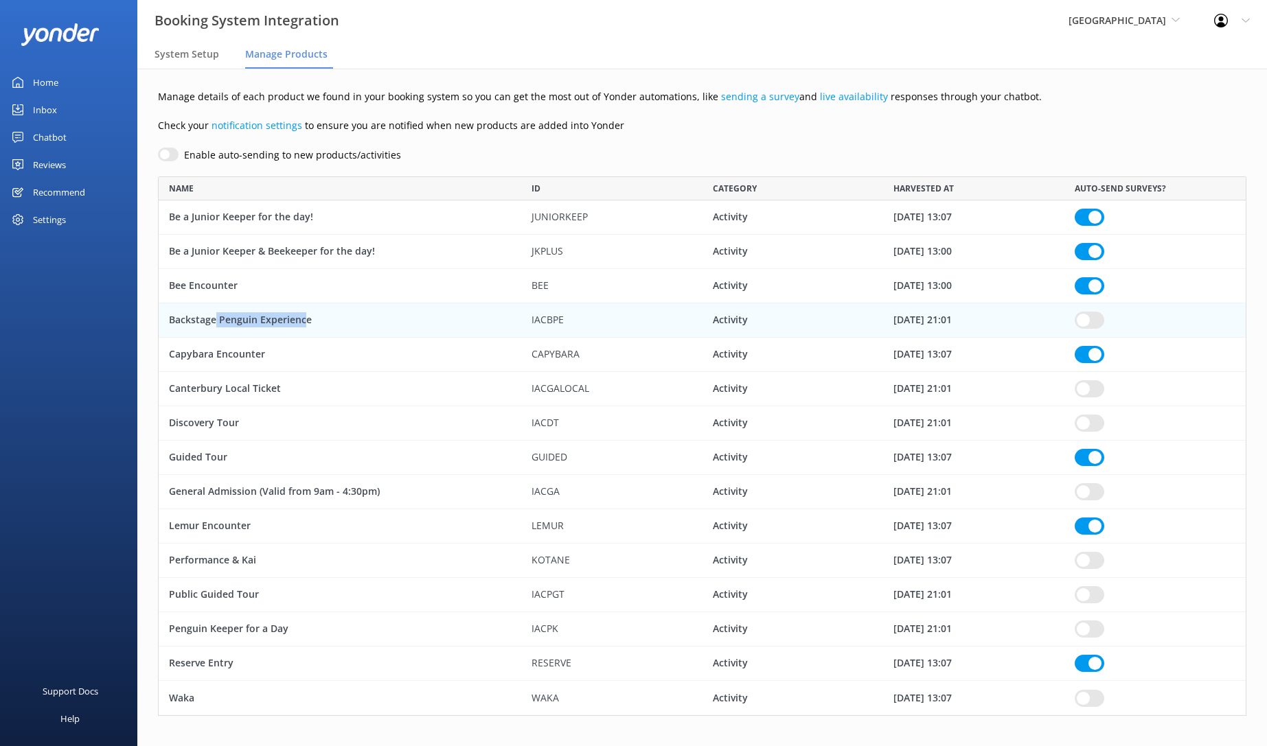
checkbox input "true"
drag, startPoint x: 327, startPoint y: 319, endPoint x: 159, endPoint y: 319, distance: 168.9
click at [159, 319] on div "Backstage Penguin Experience" at bounding box center [340, 320] width 363 height 34
checkbox input "true"
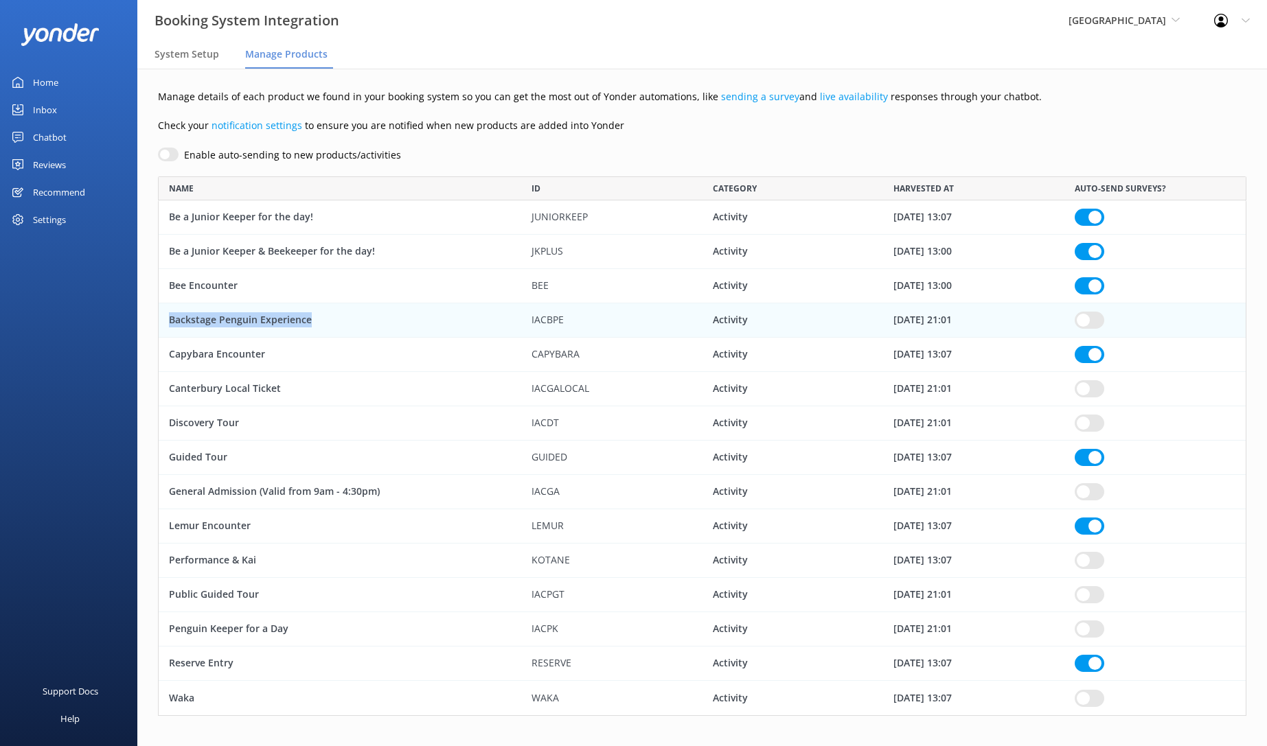
checkbox input "true"
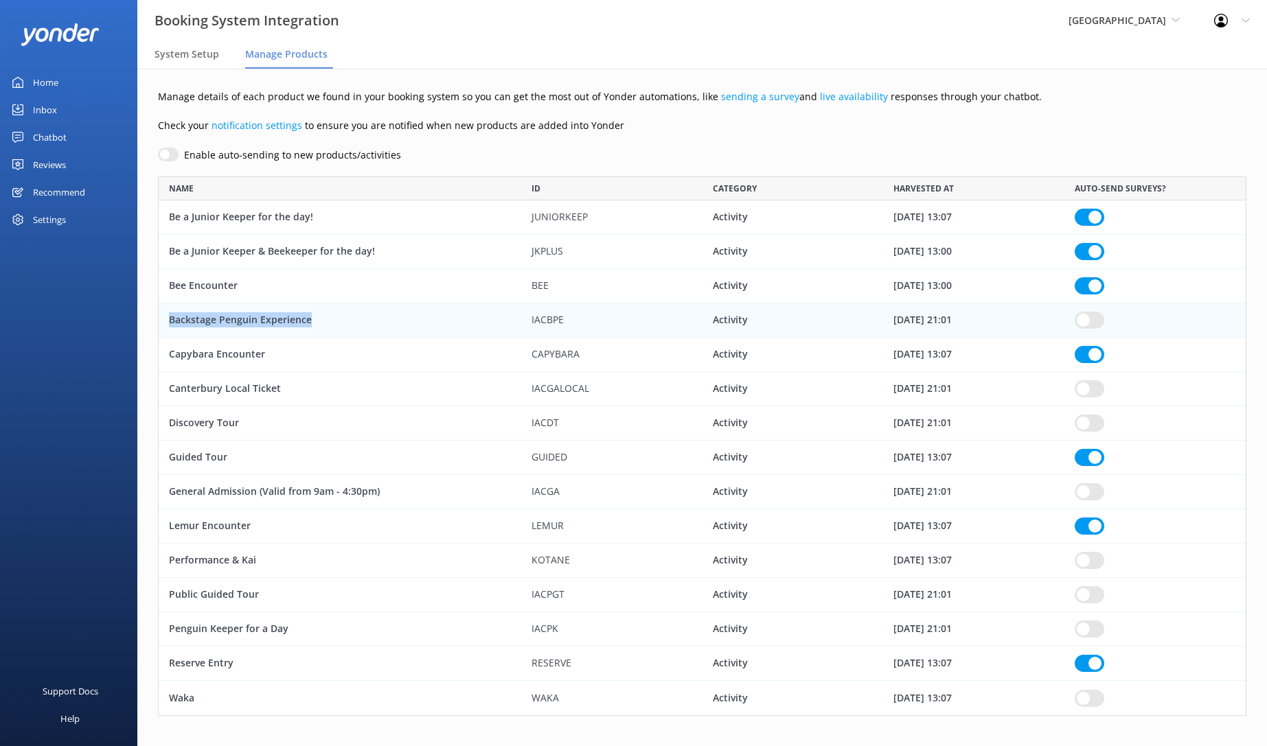
checkbox input "true"
copy div "Backstage Penguin Experience"
drag, startPoint x: 592, startPoint y: 388, endPoint x: 527, endPoint y: 384, distance: 64.6
click at [527, 384] on div "IACGALOCAL" at bounding box center [611, 389] width 181 height 34
checkbox input "true"
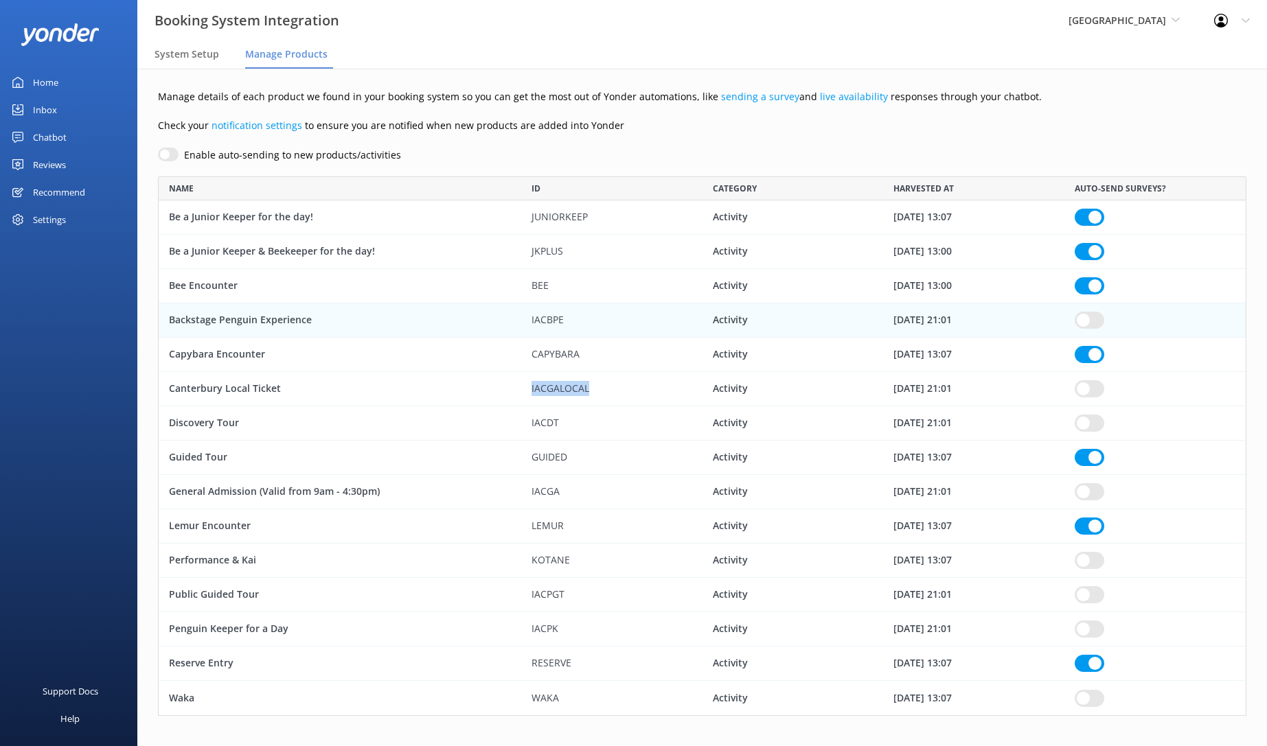
checkbox input "true"
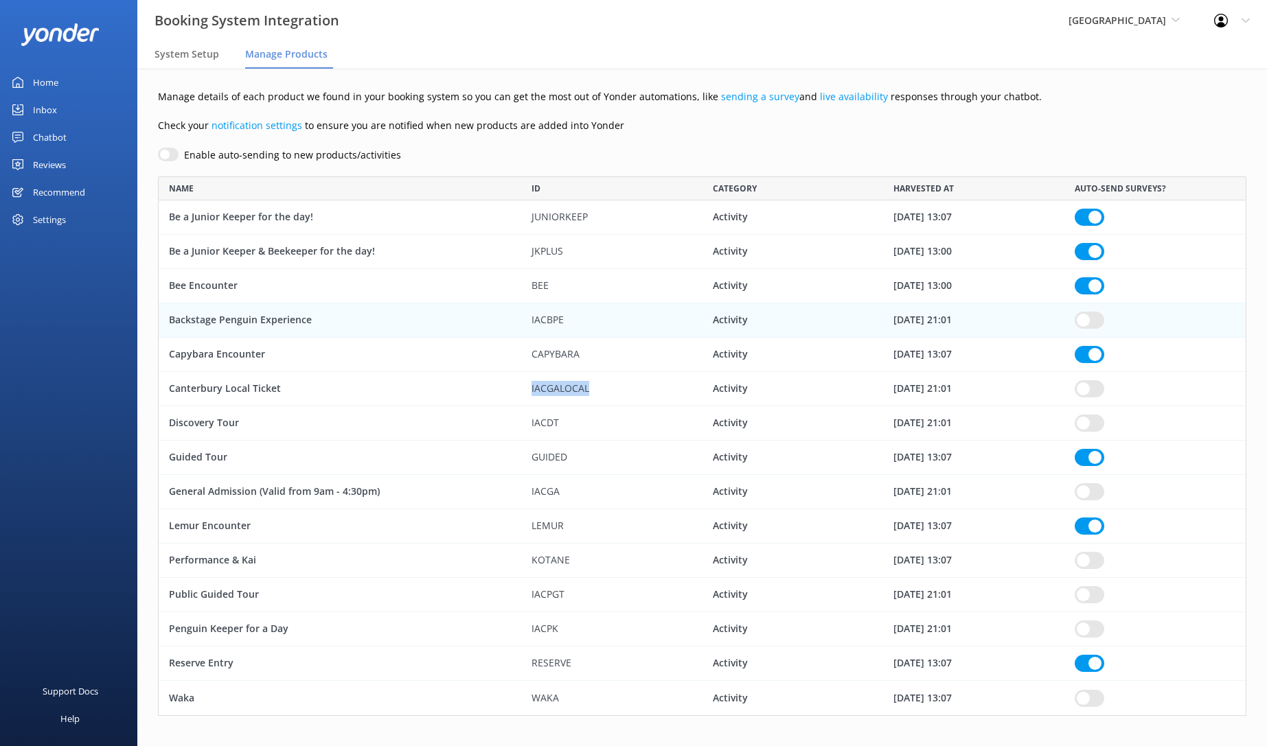
checkbox input "true"
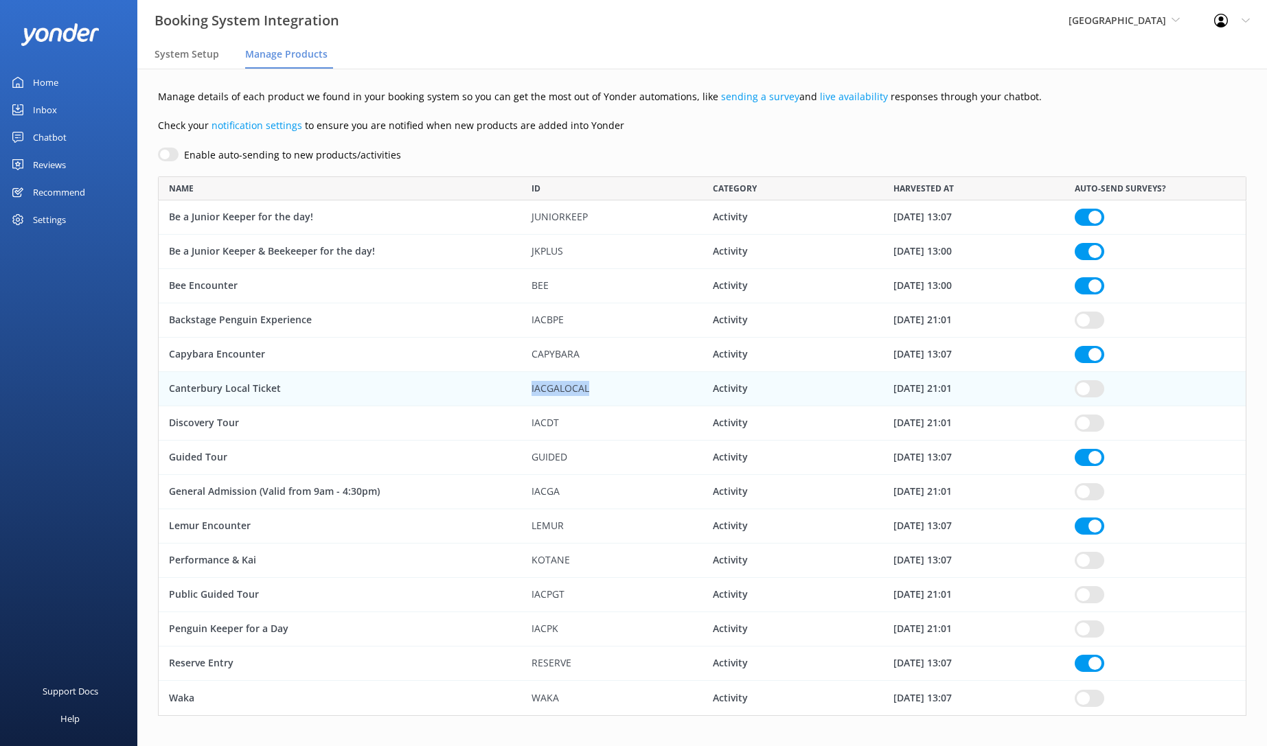
copy div "IACGALOCAL"
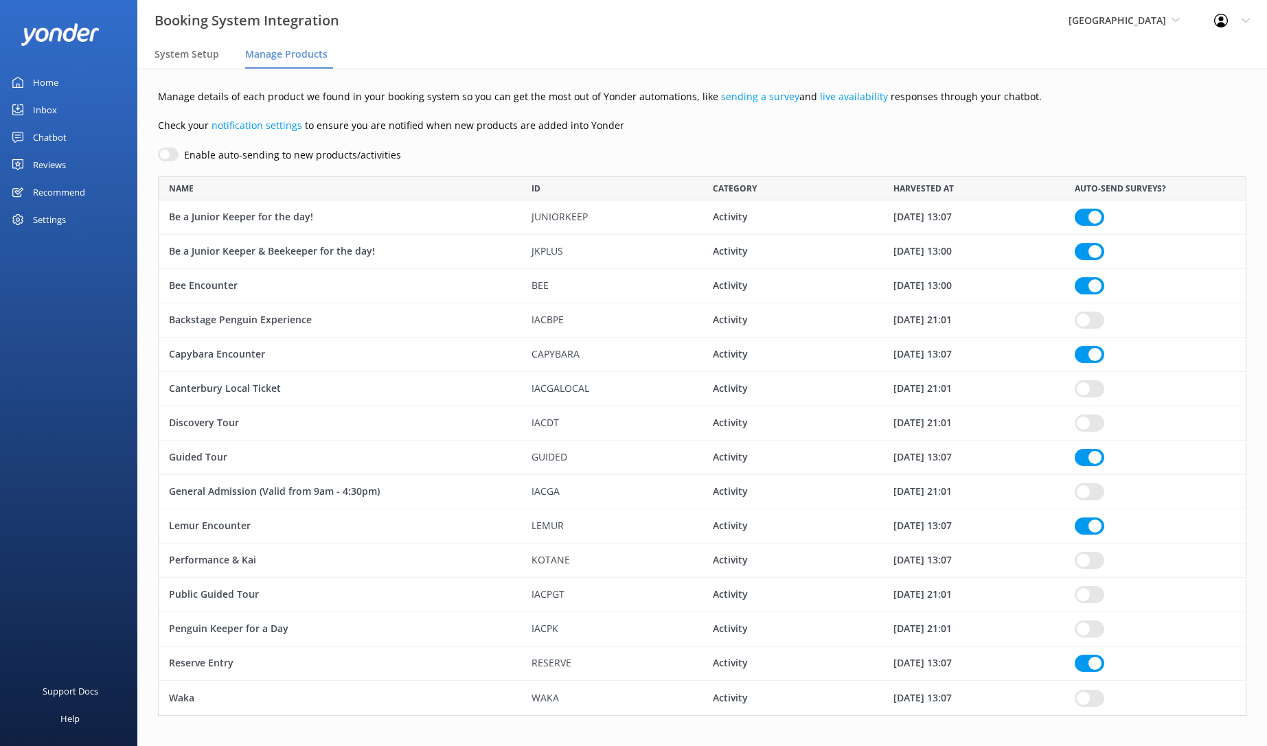
scroll to position [527, 1075]
drag, startPoint x: 327, startPoint y: 387, endPoint x: 170, endPoint y: 399, distance: 157.0
click at [170, 397] on div "Canterbury Local Ticket" at bounding box center [340, 389] width 363 height 34
checkbox input "true"
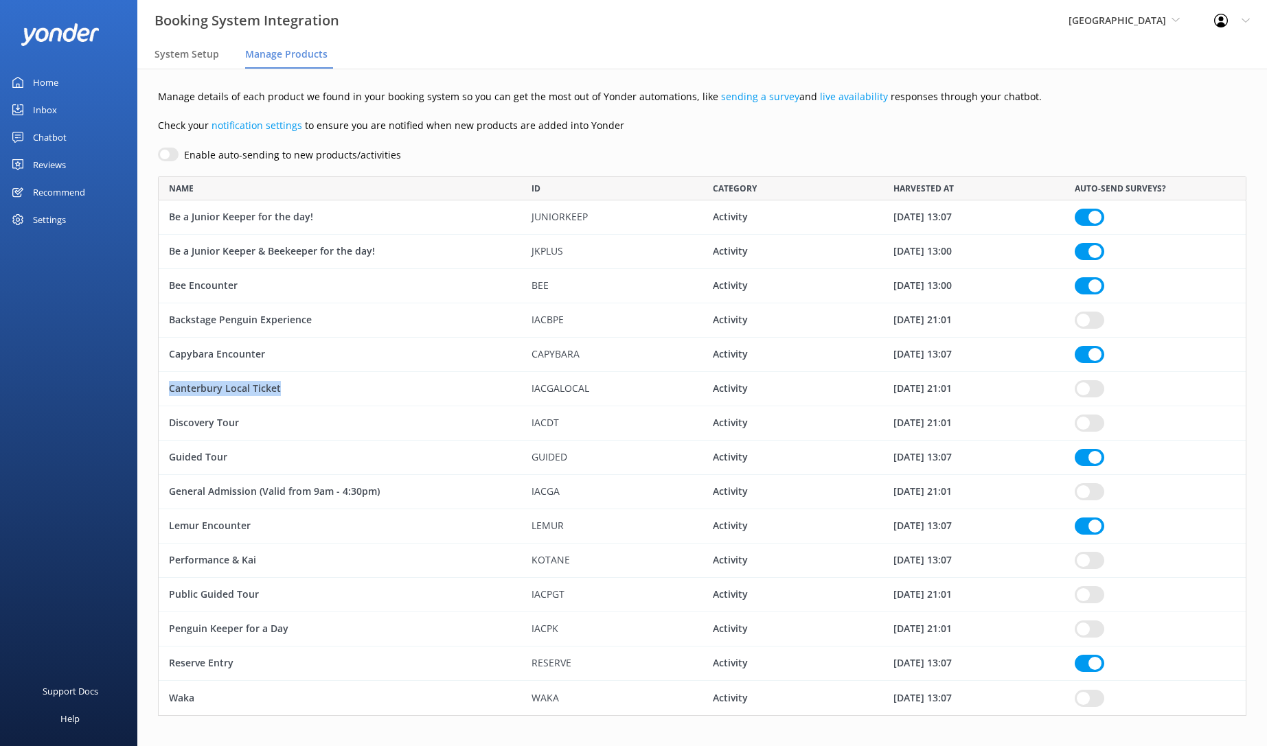
checkbox input "true"
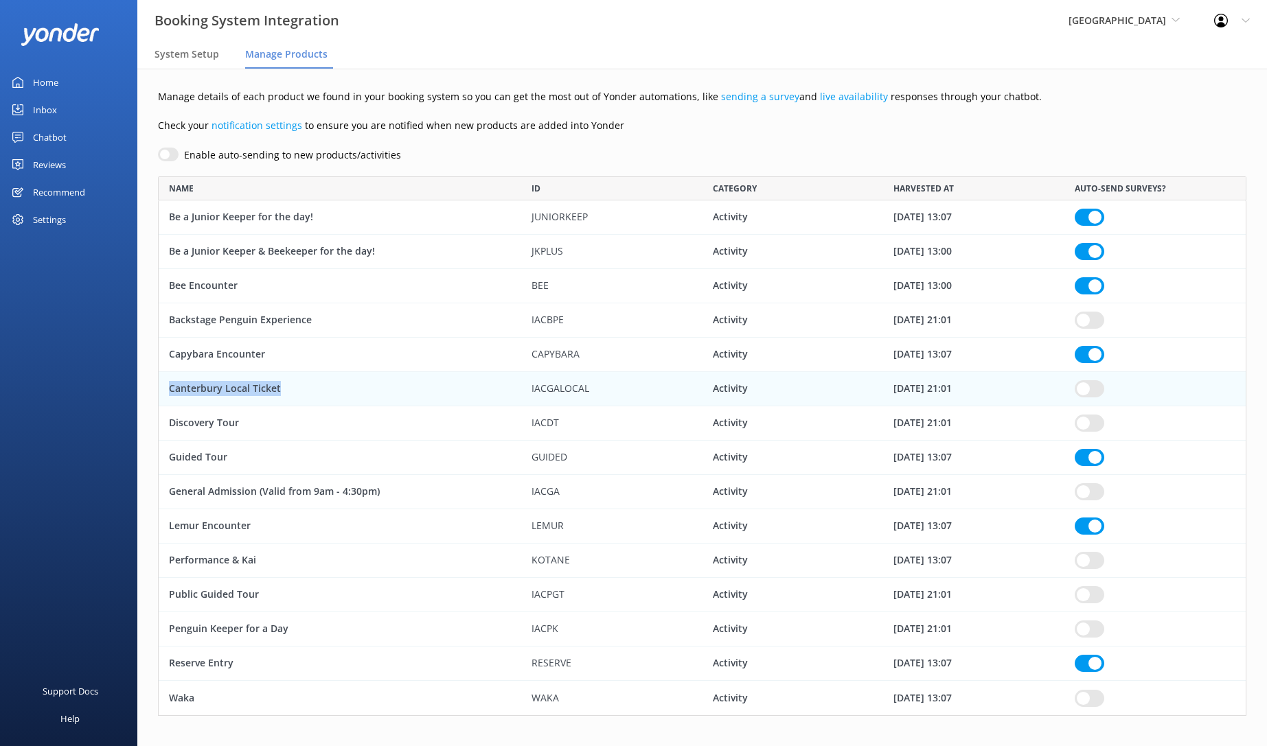
copy div "Canterbury Local Ticket"
drag, startPoint x: 571, startPoint y: 427, endPoint x: 523, endPoint y: 426, distance: 47.4
click at [523, 426] on div "IACDT" at bounding box center [611, 423] width 181 height 34
checkbox input "true"
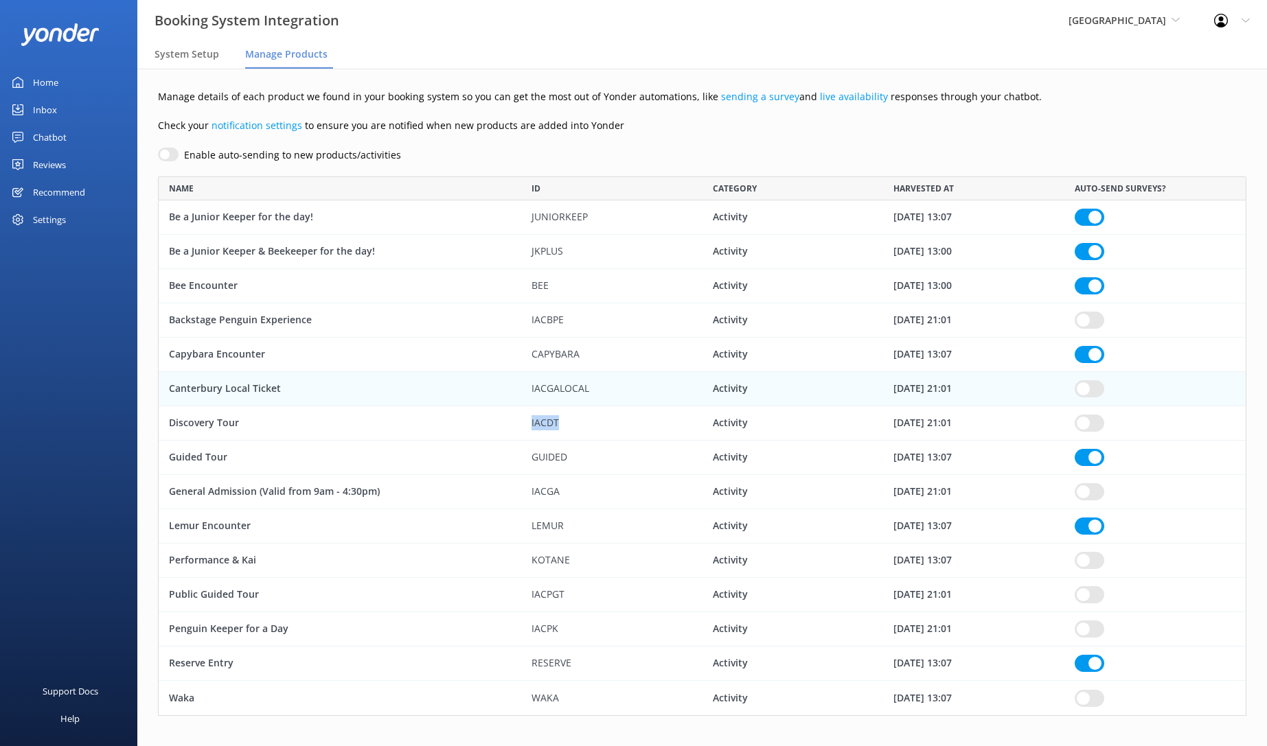
checkbox input "true"
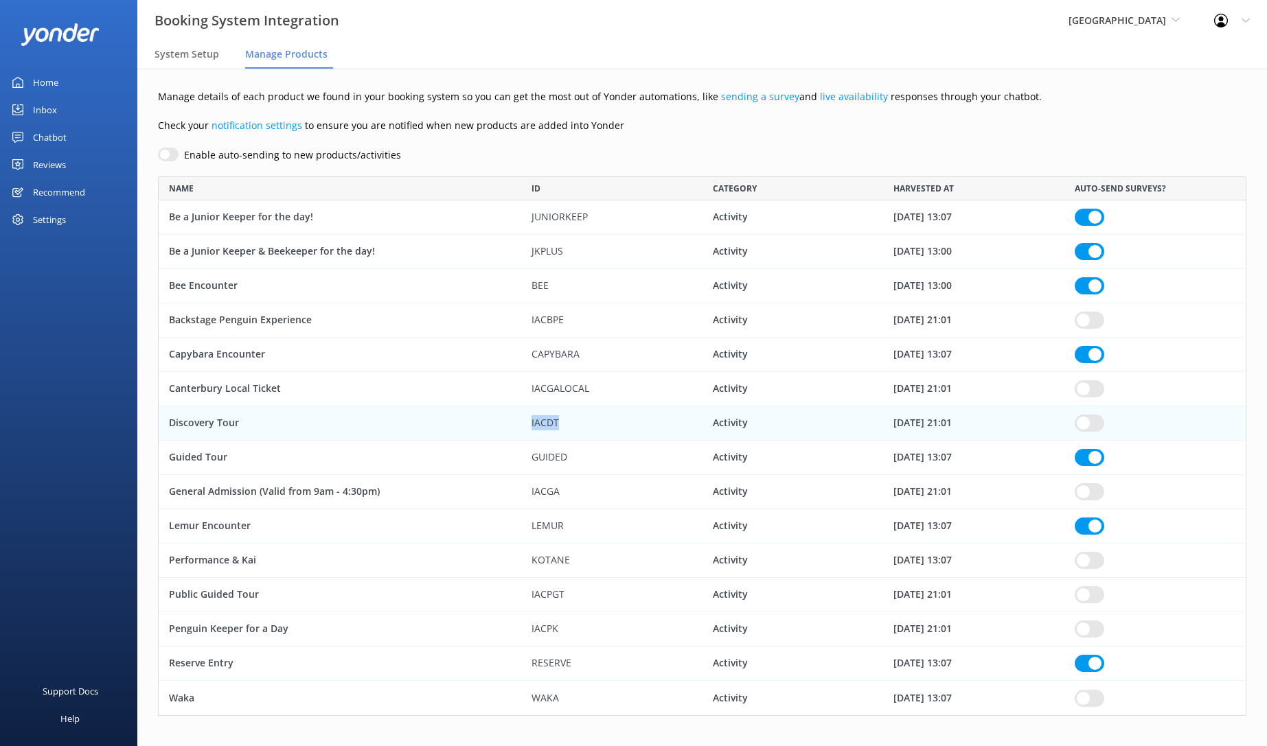
copy div "IACDT"
click at [244, 421] on div "Discovery Tour" at bounding box center [340, 423] width 363 height 34
checkbox input "true"
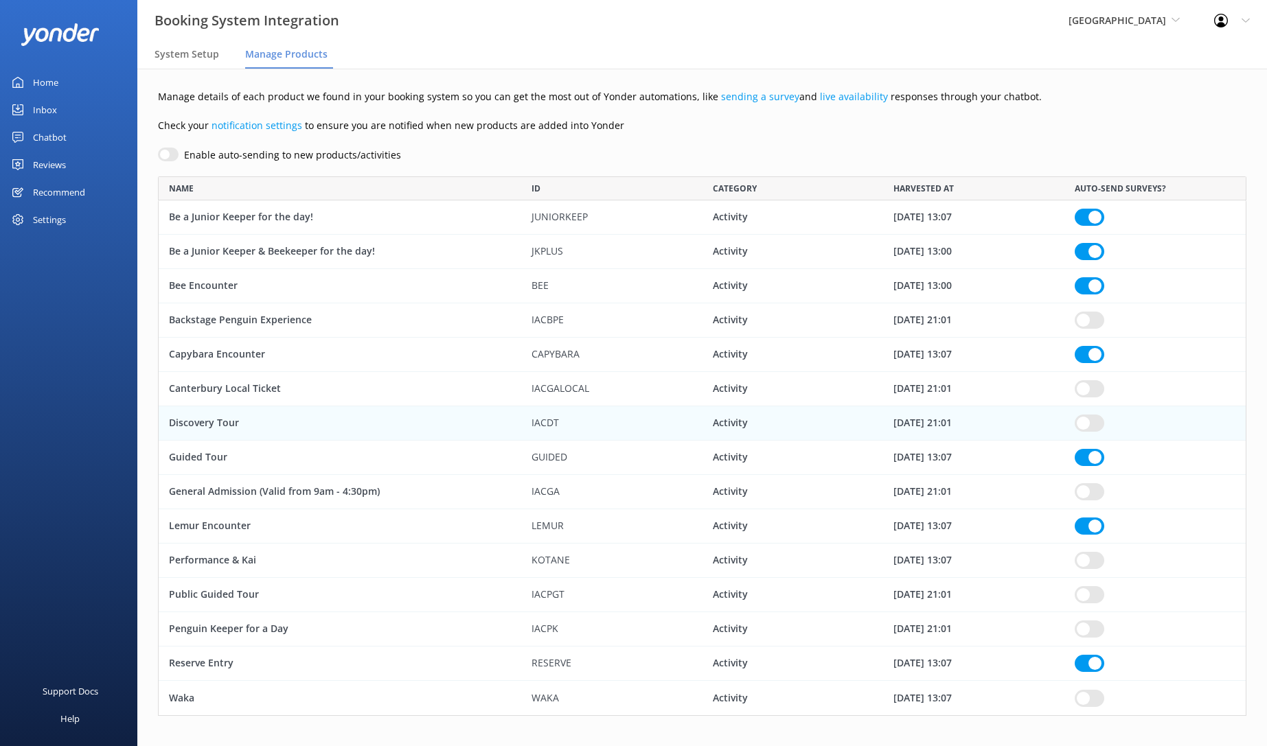
checkbox input "true"
drag, startPoint x: 244, startPoint y: 421, endPoint x: 159, endPoint y: 420, distance: 85.1
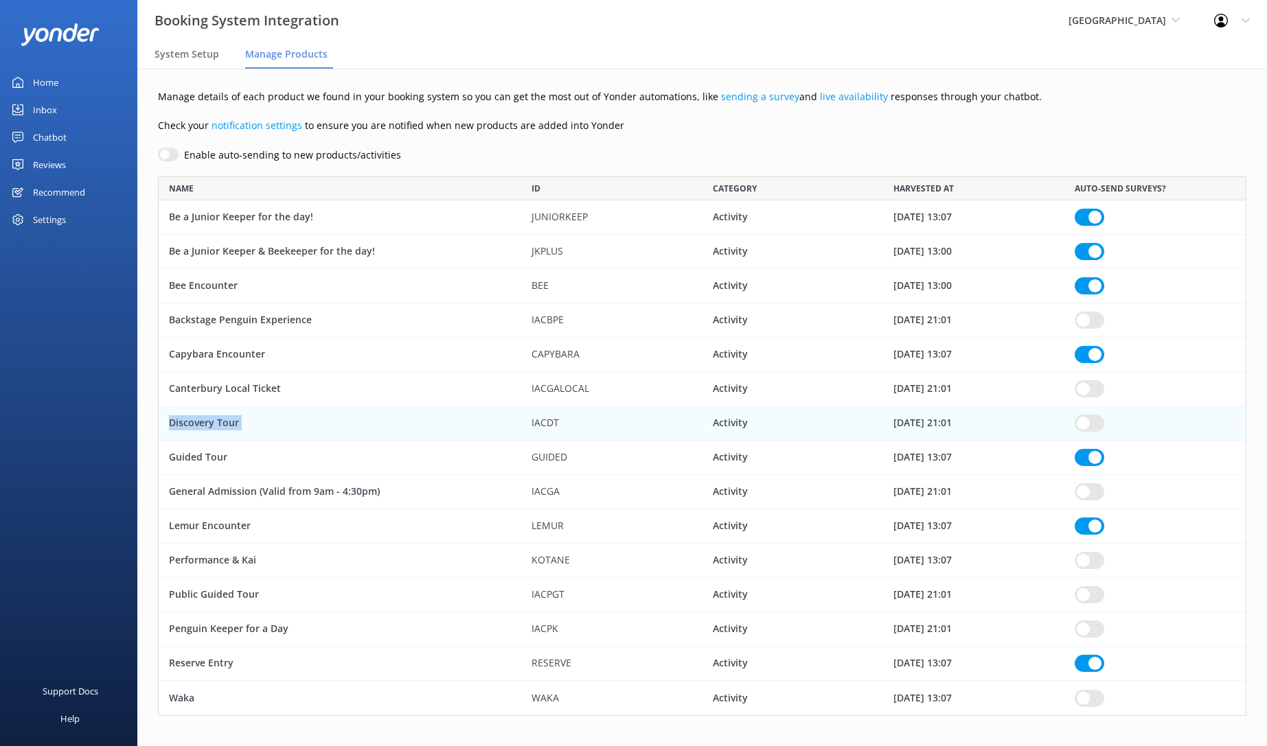
click at [159, 420] on div "Discovery Tour" at bounding box center [340, 423] width 363 height 34
checkbox input "true"
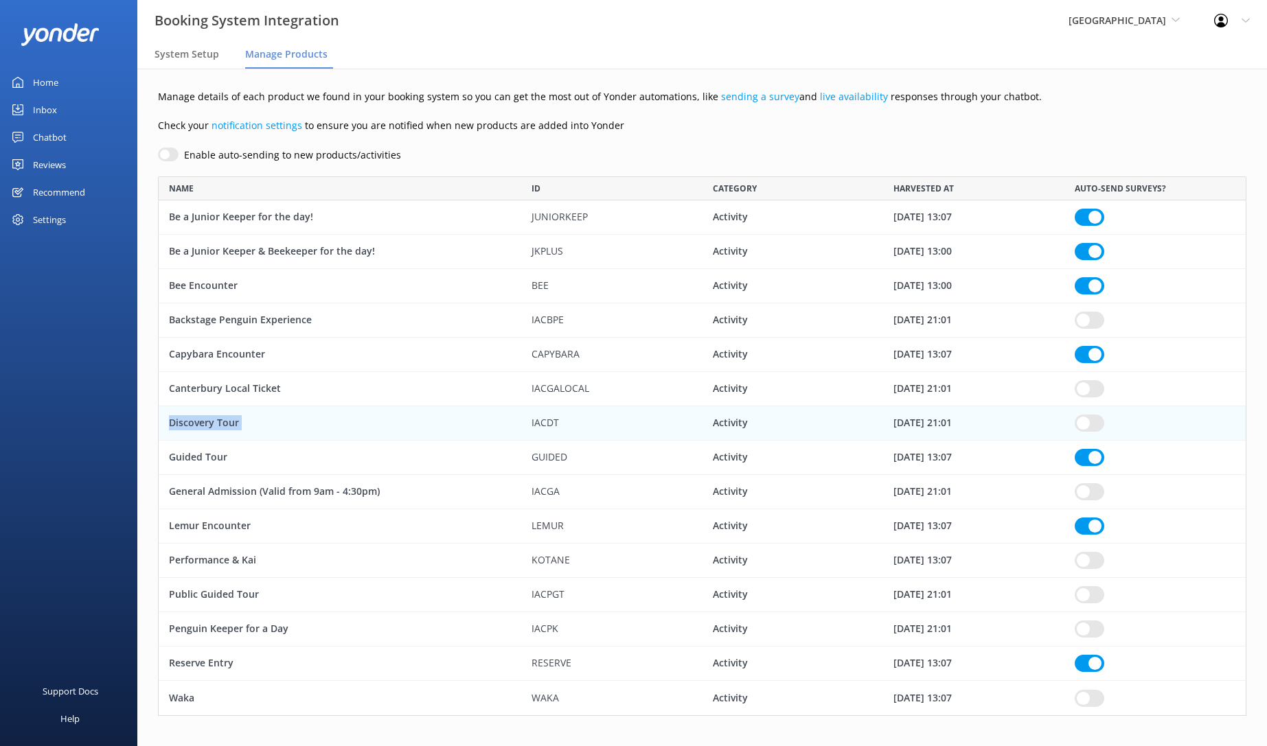
checkbox input "true"
copy div "Discovery Tour"
drag, startPoint x: 567, startPoint y: 493, endPoint x: 523, endPoint y: 493, distance: 43.9
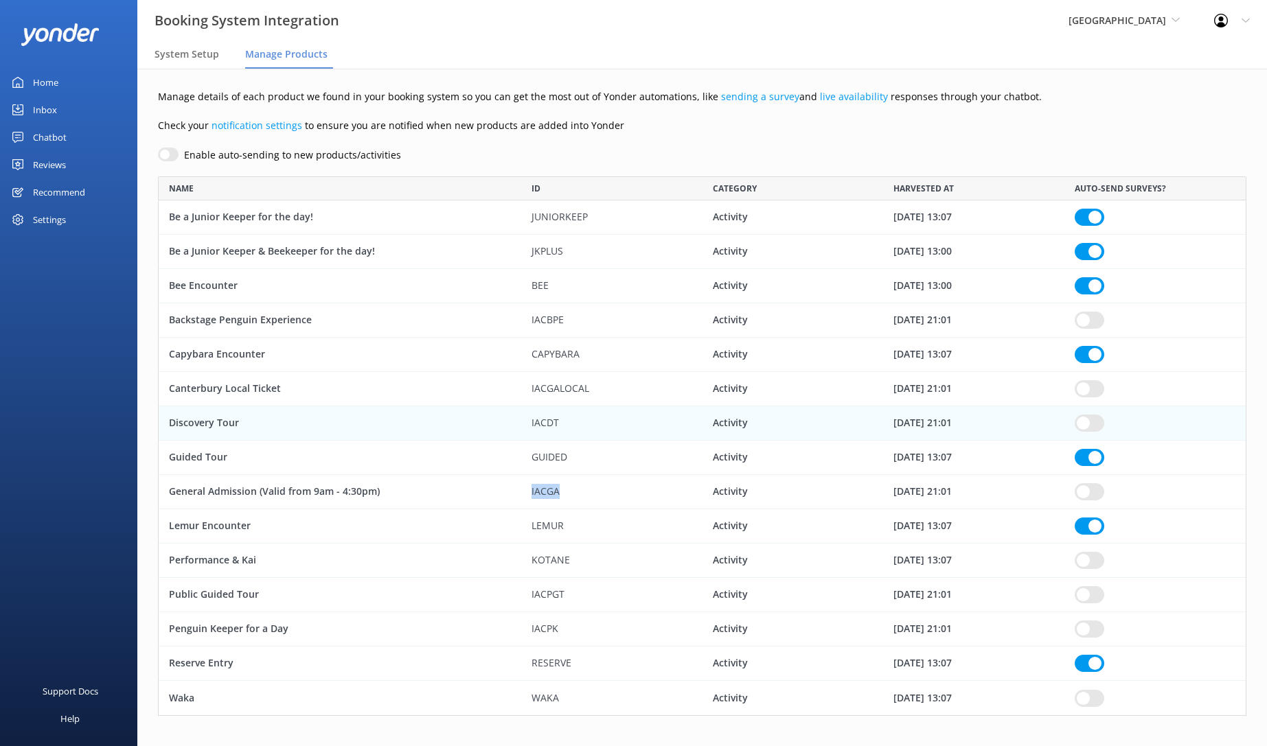
click at [523, 493] on div "IACGA" at bounding box center [611, 492] width 181 height 34
checkbox input "true"
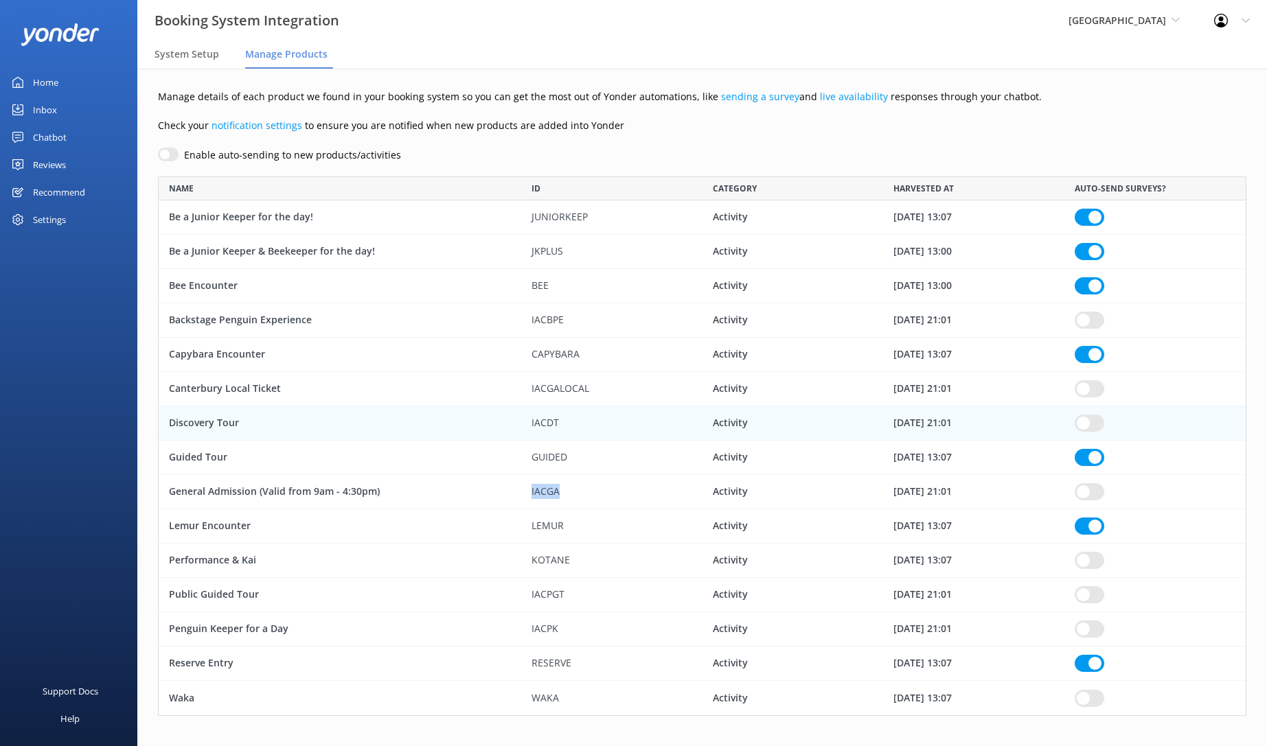
checkbox input "true"
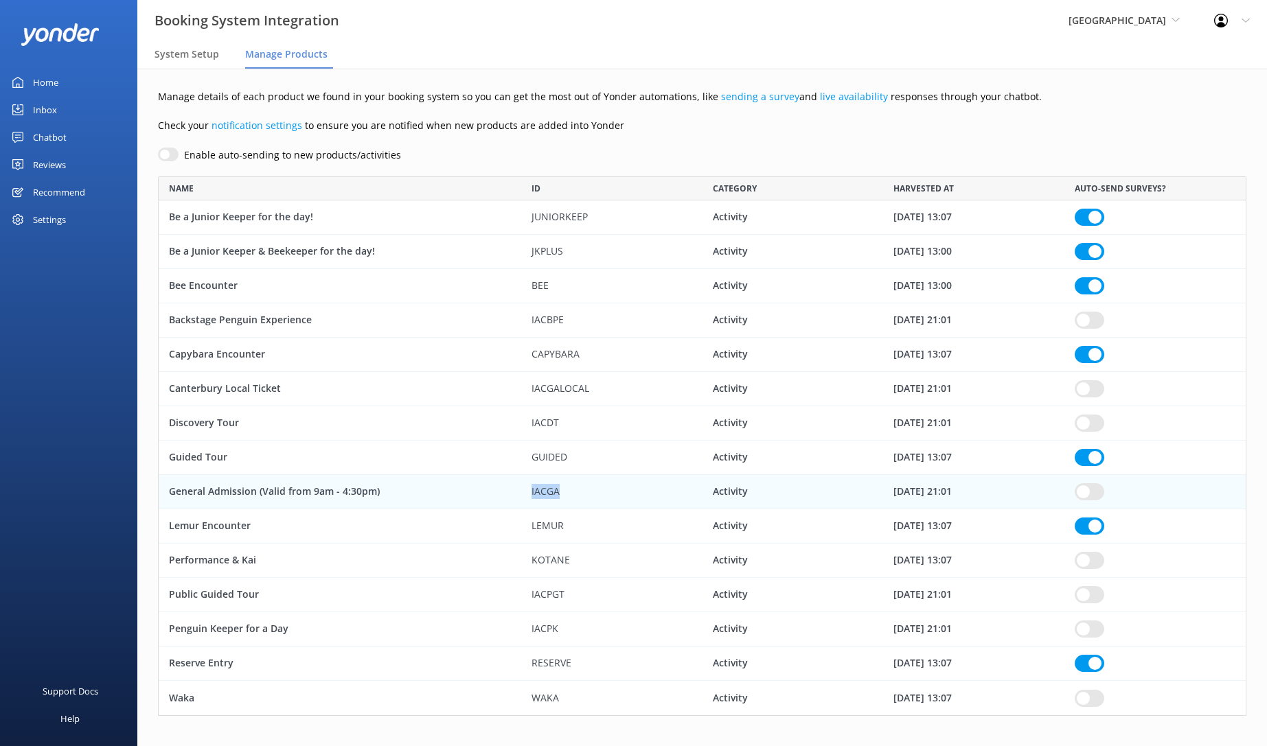
copy div "IACGA"
drag, startPoint x: 392, startPoint y: 493, endPoint x: 159, endPoint y: 492, distance: 233.4
click at [159, 492] on div "General Admission (Valid from 9am - 4:30pm)" at bounding box center [340, 492] width 363 height 34
checkbox input "true"
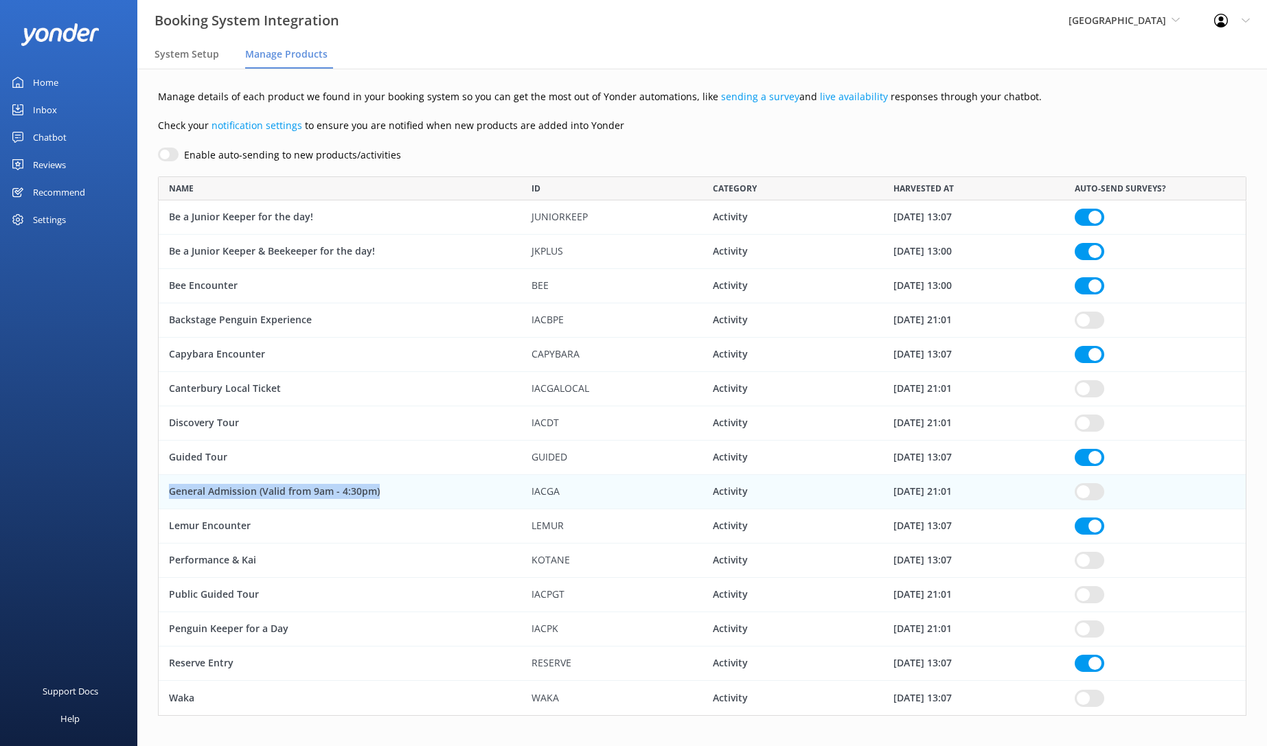
checkbox input "true"
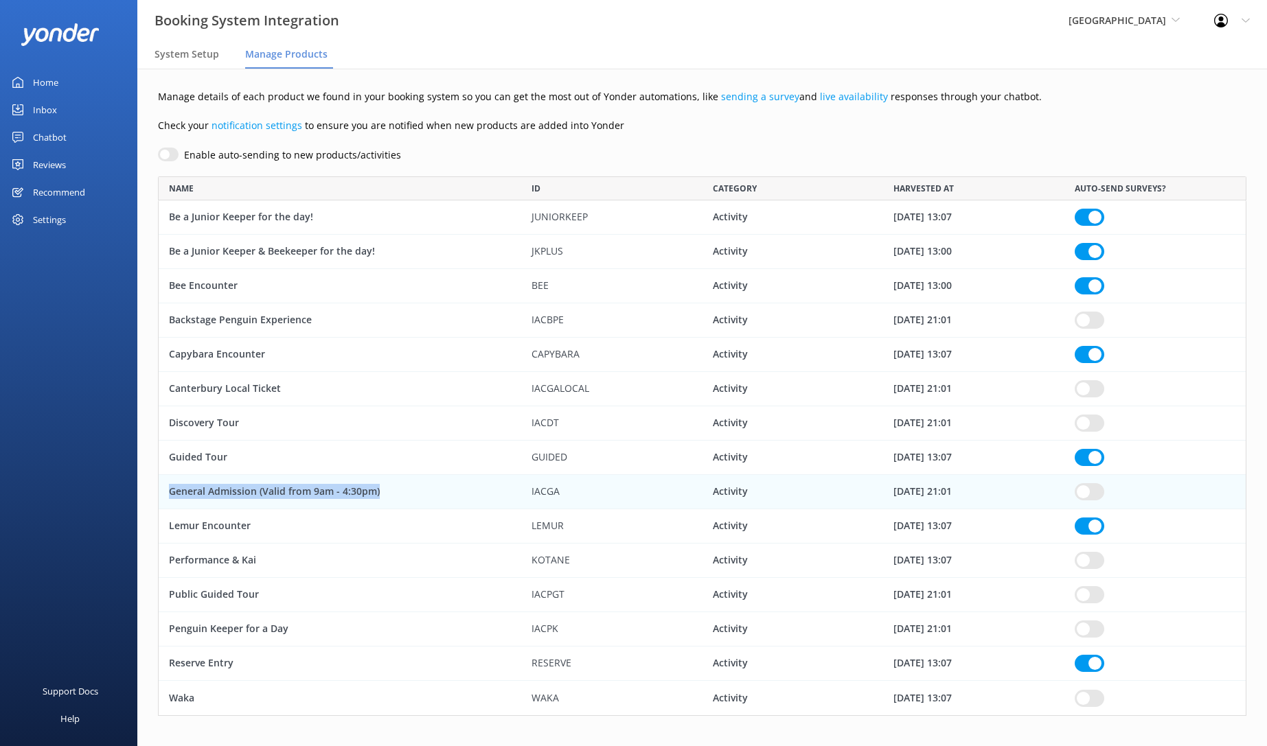
copy div "General Admission (Valid from 9am - 4:30pm)"
drag, startPoint x: 579, startPoint y: 591, endPoint x: 512, endPoint y: 597, distance: 66.9
click at [512, 597] on div "Public Guided Tour IACPGT Activity [DATE] 21:01" at bounding box center [702, 595] width 1088 height 34
checkbox input "true"
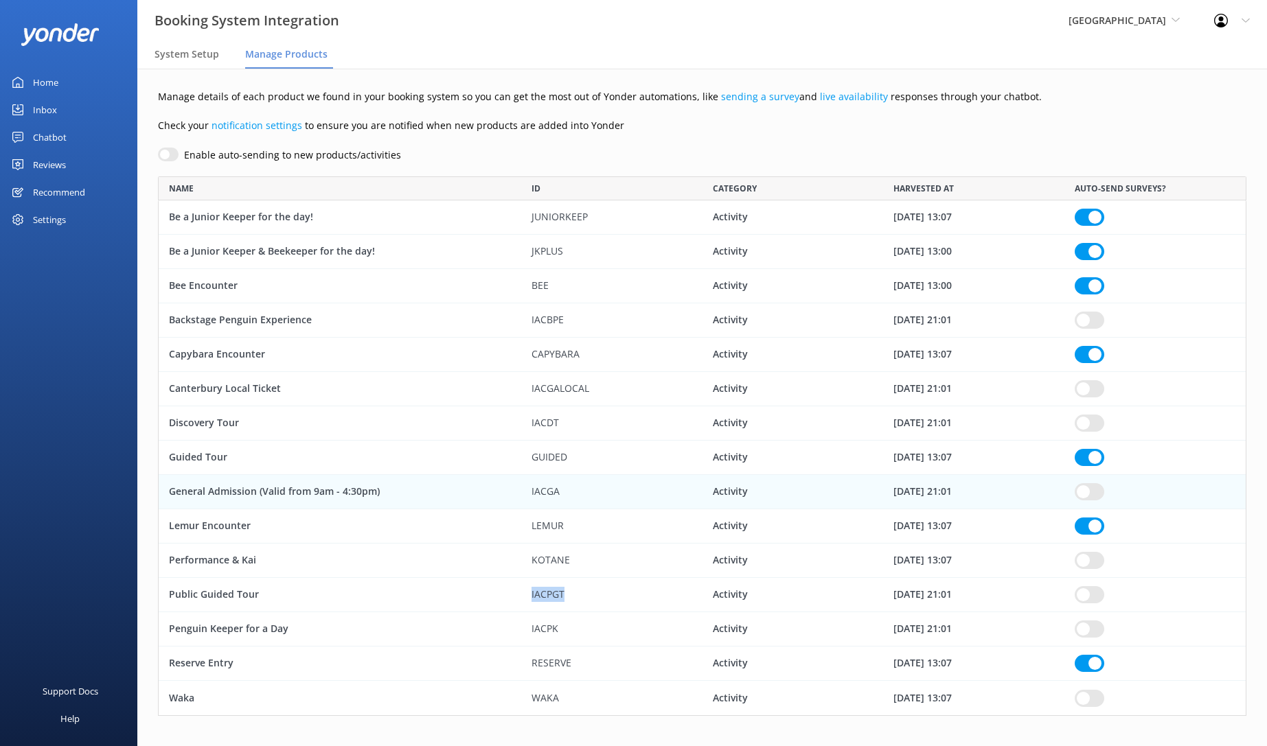
checkbox input "true"
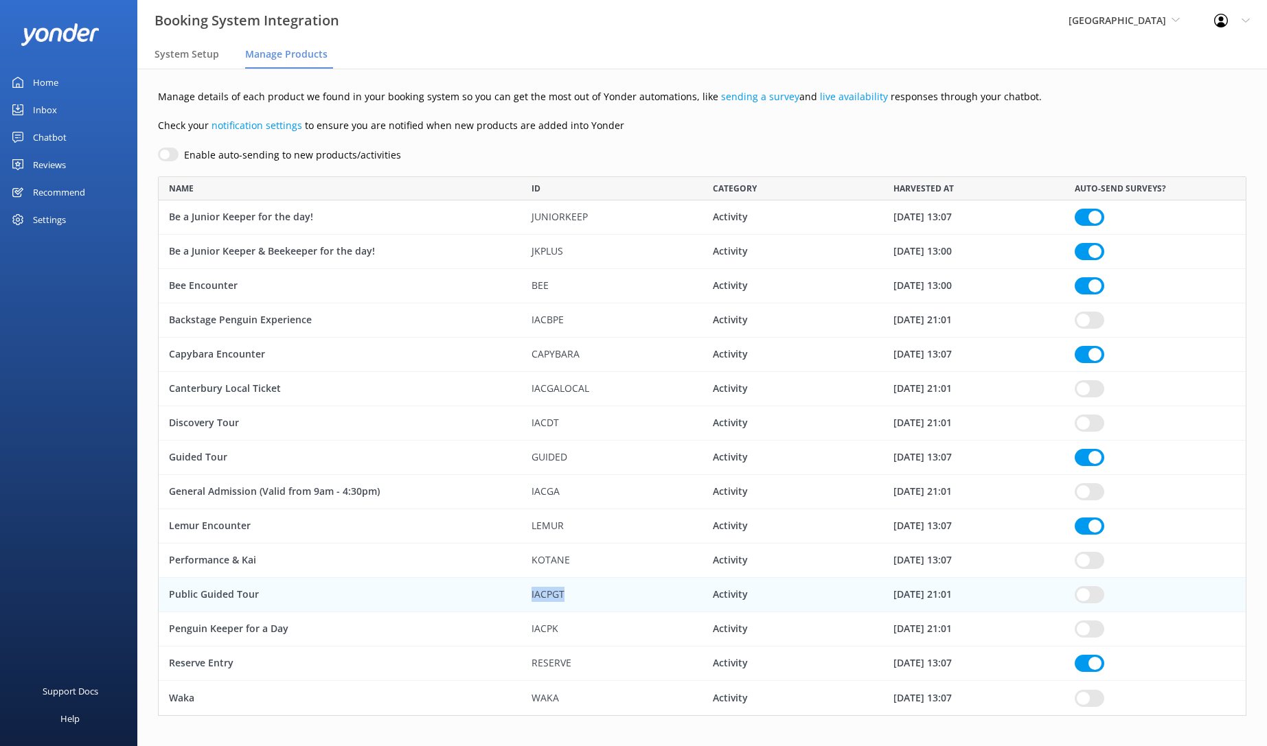
copy div "IACPGT"
drag, startPoint x: 255, startPoint y: 593, endPoint x: 218, endPoint y: 594, distance: 36.4
click at [174, 592] on div "Public Guided Tour" at bounding box center [340, 595] width 363 height 34
checkbox input "true"
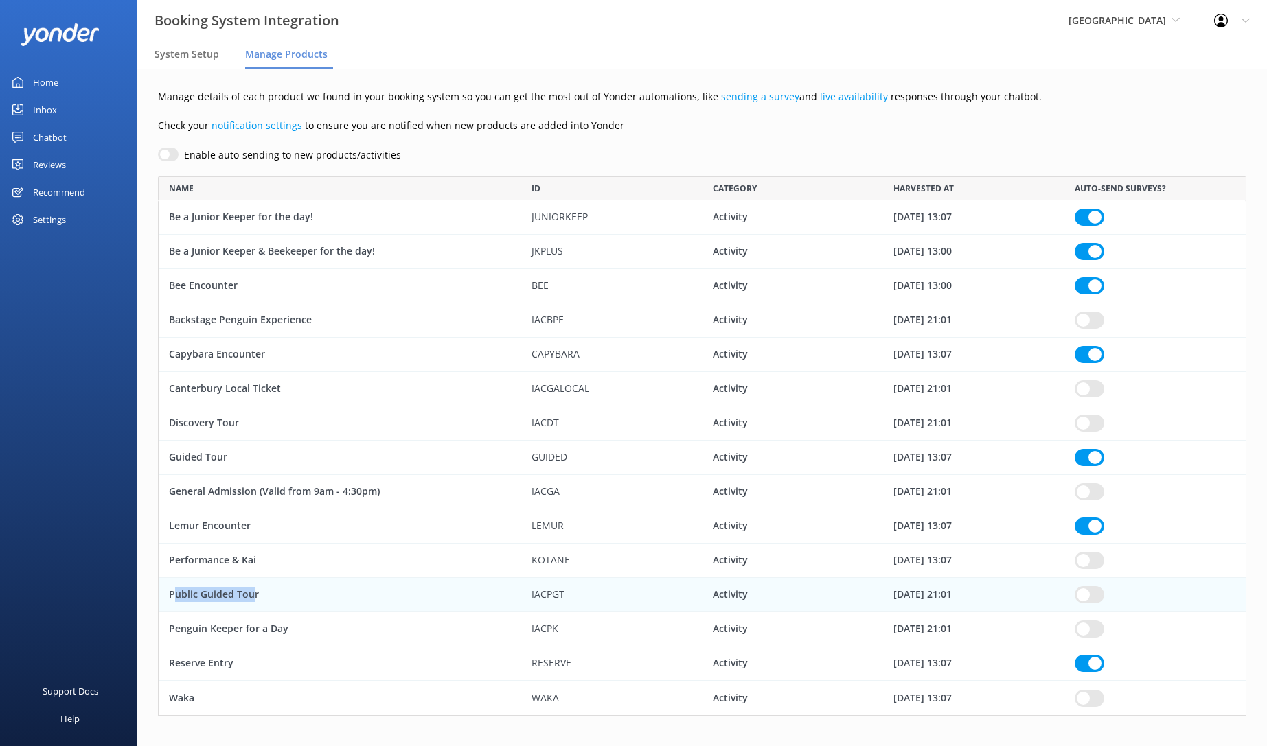
checkbox input "true"
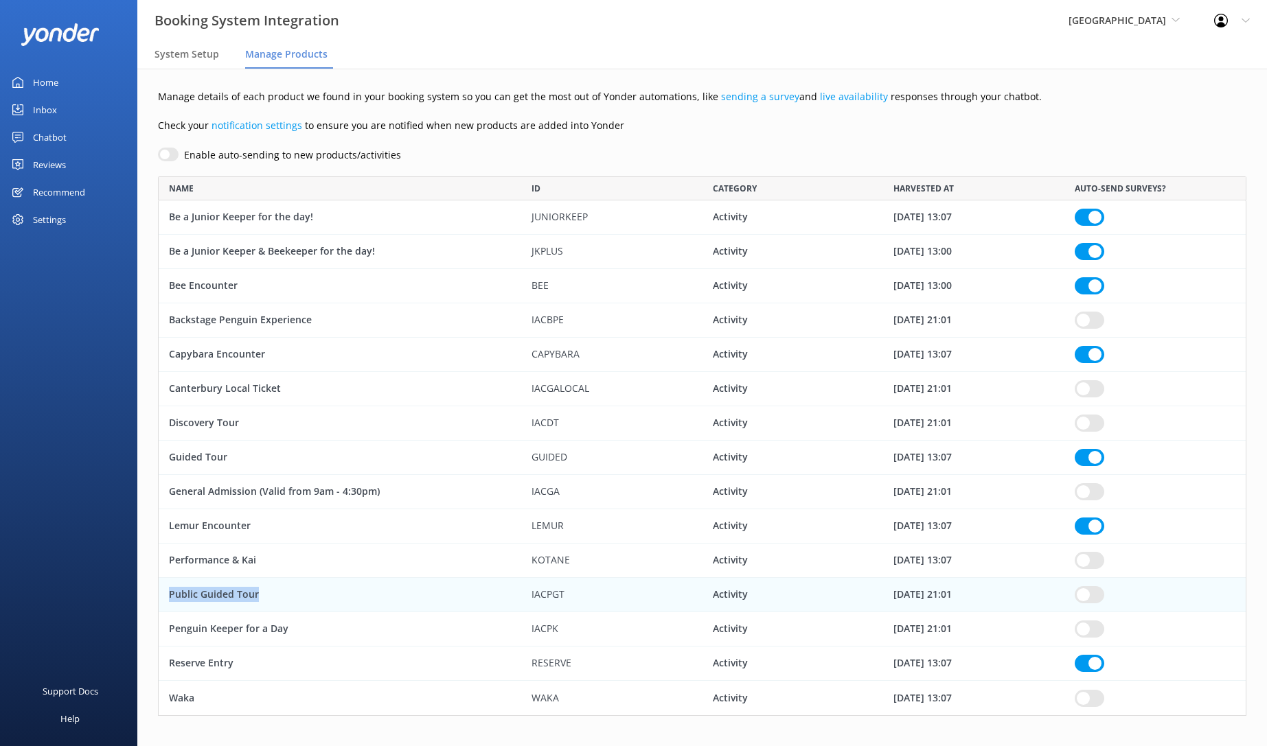
drag, startPoint x: 265, startPoint y: 598, endPoint x: 159, endPoint y: 596, distance: 105.8
click at [159, 596] on div "Public Guided Tour" at bounding box center [340, 595] width 363 height 34
checkbox input "true"
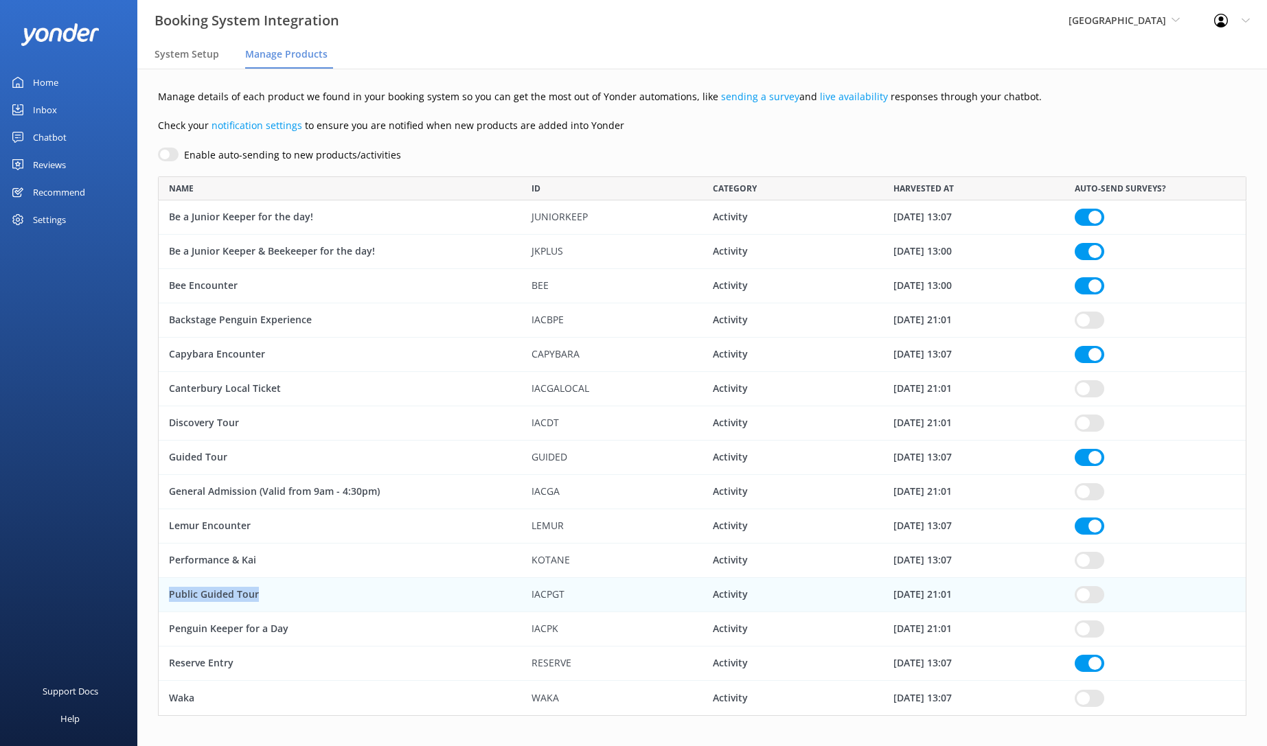
checkbox input "true"
copy div "Public Guided Tour"
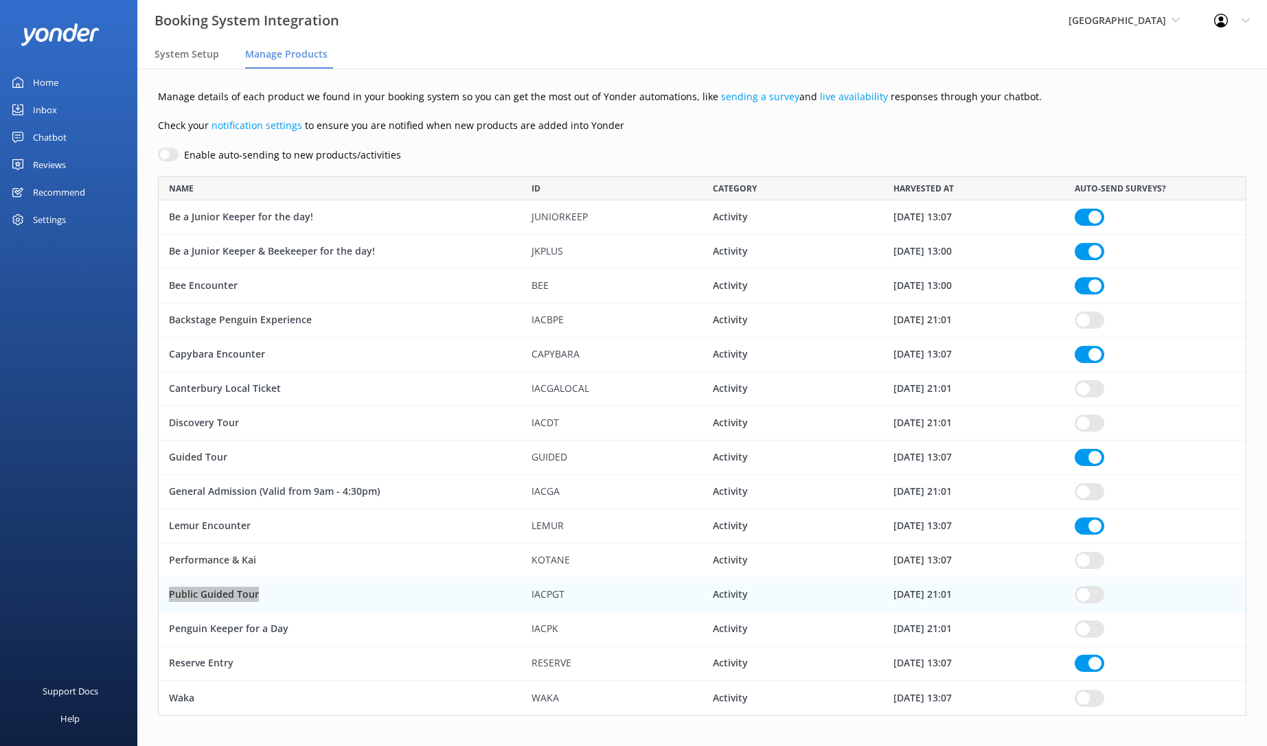
drag, startPoint x: 560, startPoint y: 635, endPoint x: 567, endPoint y: 632, distance: 7.7
click at [560, 635] on div "IACPK" at bounding box center [611, 629] width 181 height 34
checkbox input "true"
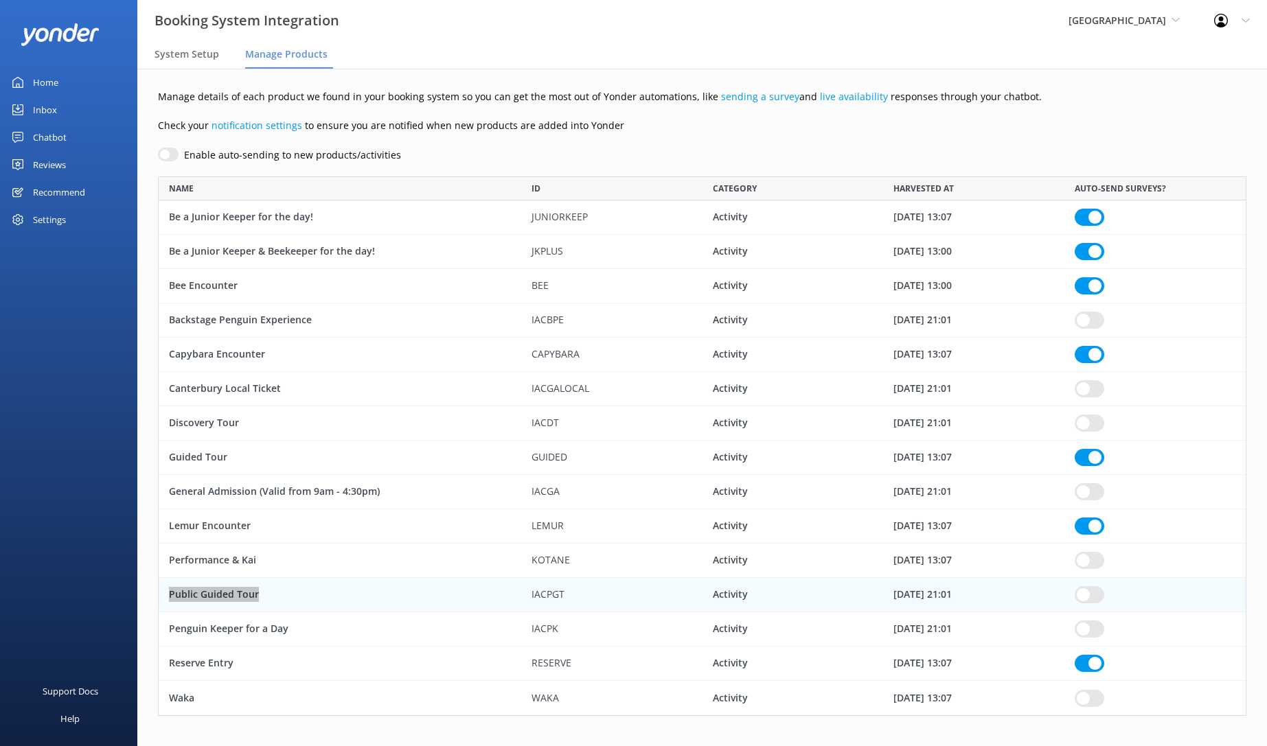
checkbox input "true"
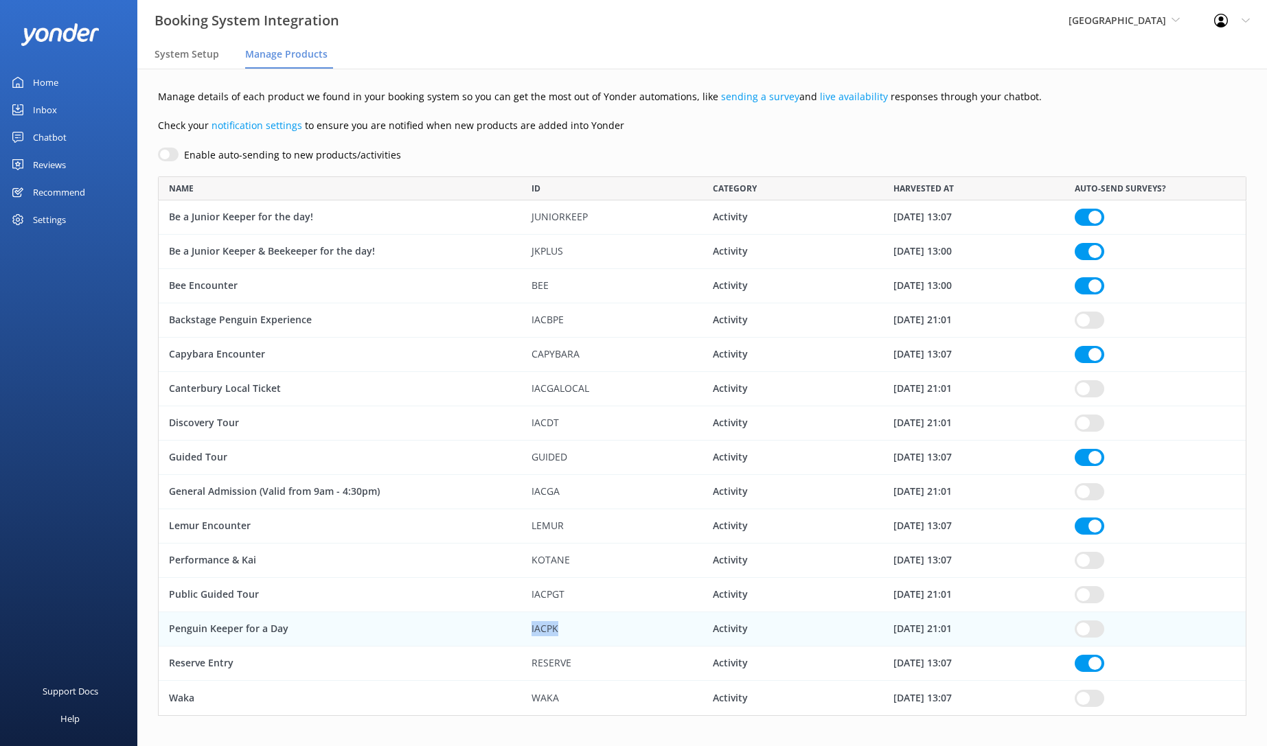
drag, startPoint x: 570, startPoint y: 630, endPoint x: 508, endPoint y: 630, distance: 61.8
click at [508, 630] on div "Penguin Keeper for a Day IACPK Activity [DATE] 21:01" at bounding box center [702, 629] width 1088 height 34
checkbox input "true"
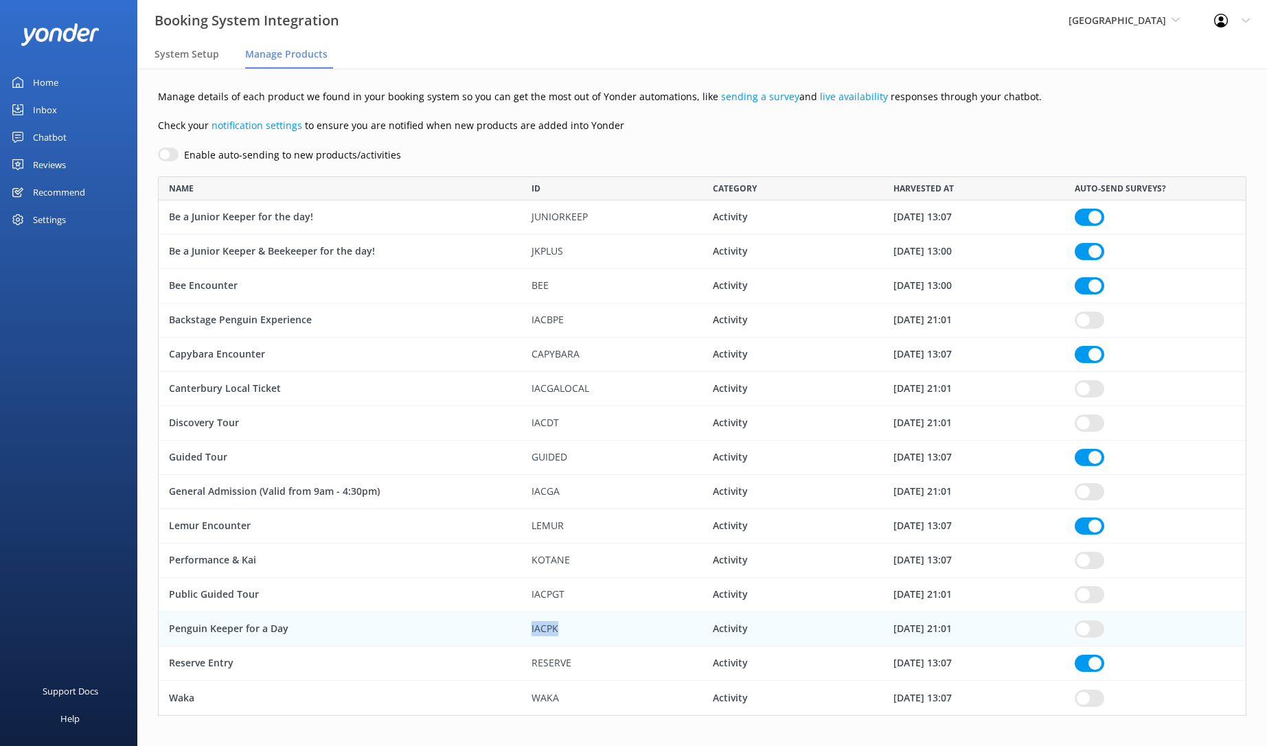
checkbox input "true"
copy div "IACPK"
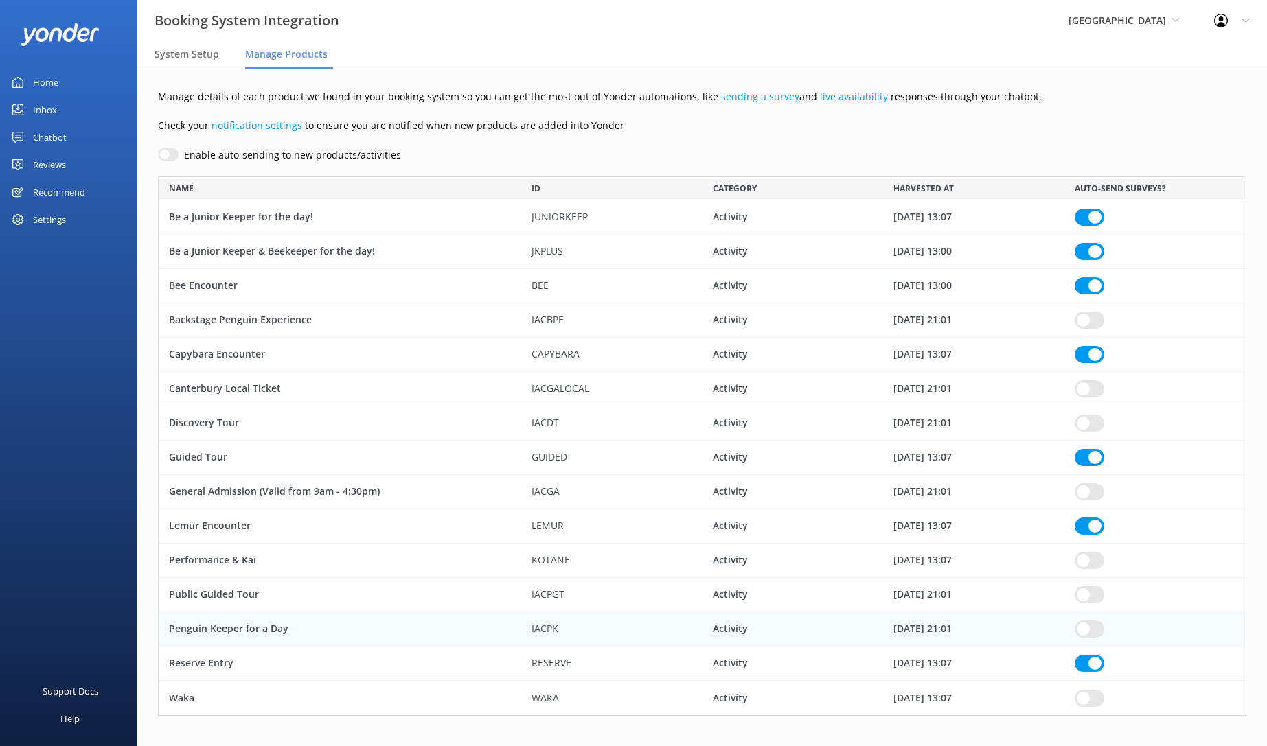
click at [276, 628] on div "Penguin Keeper for a Day" at bounding box center [340, 629] width 363 height 34
checkbox input "true"
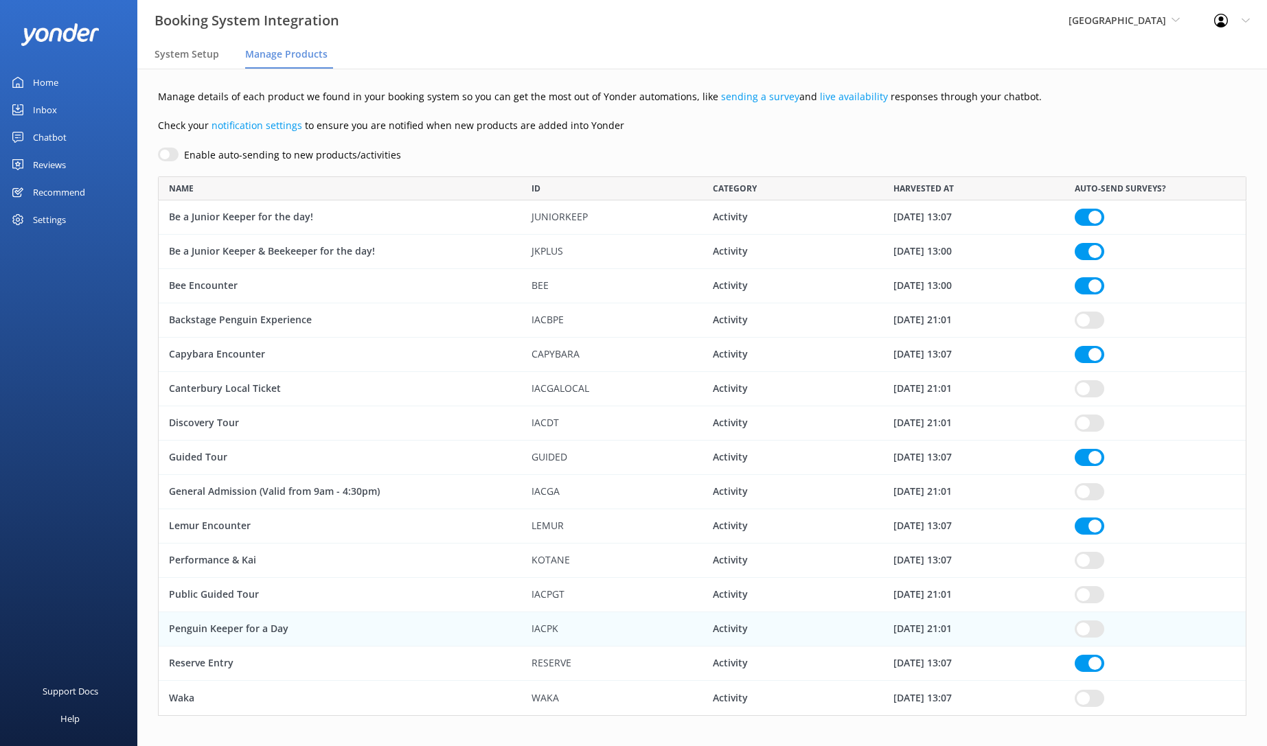
checkbox input "true"
drag, startPoint x: 285, startPoint y: 627, endPoint x: 169, endPoint y: 622, distance: 116.1
click at [169, 622] on div "Penguin Keeper for a Day" at bounding box center [340, 629] width 363 height 34
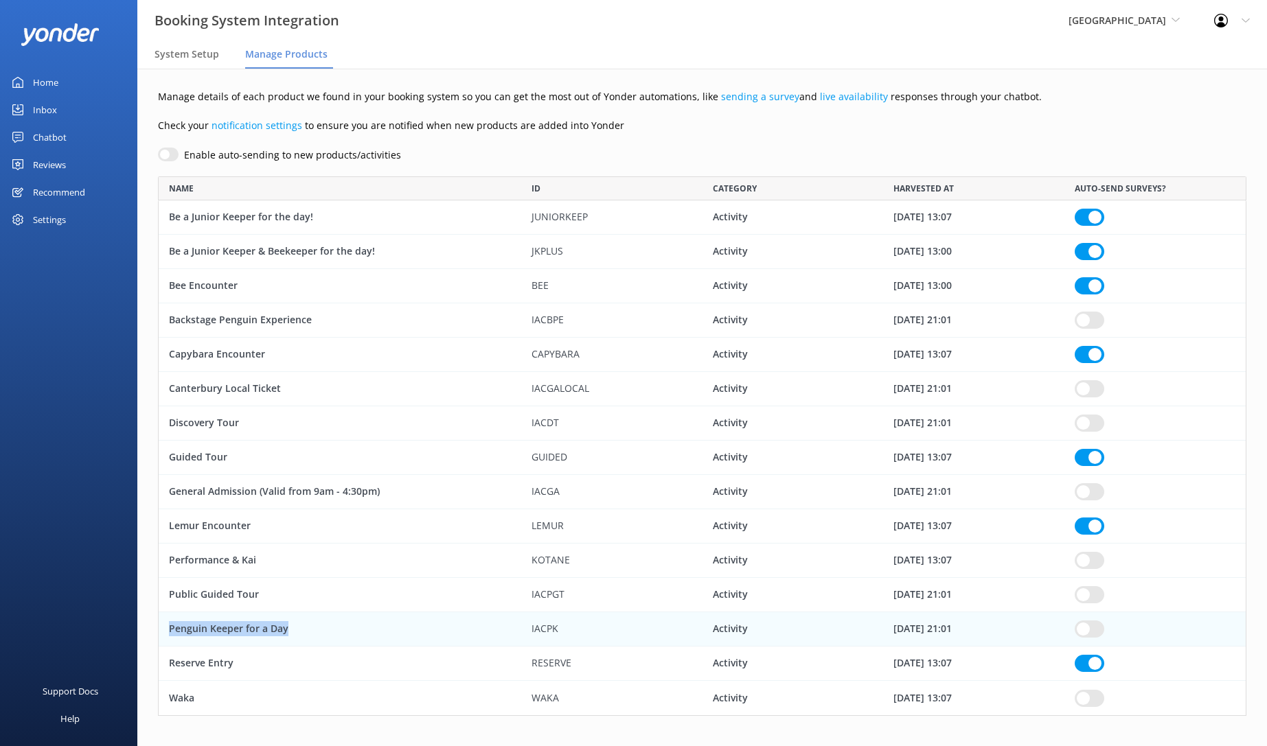
checkbox input "true"
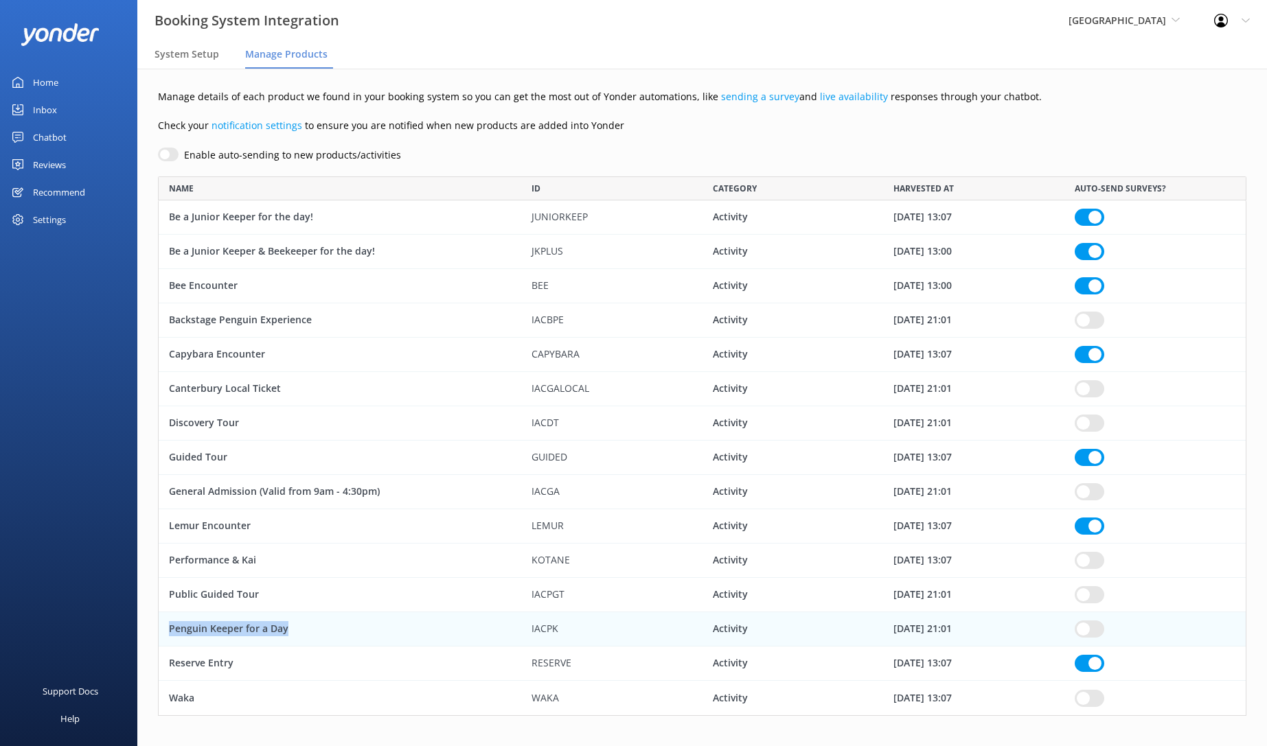
checkbox input "true"
copy div "Penguin Keeper for a Day"
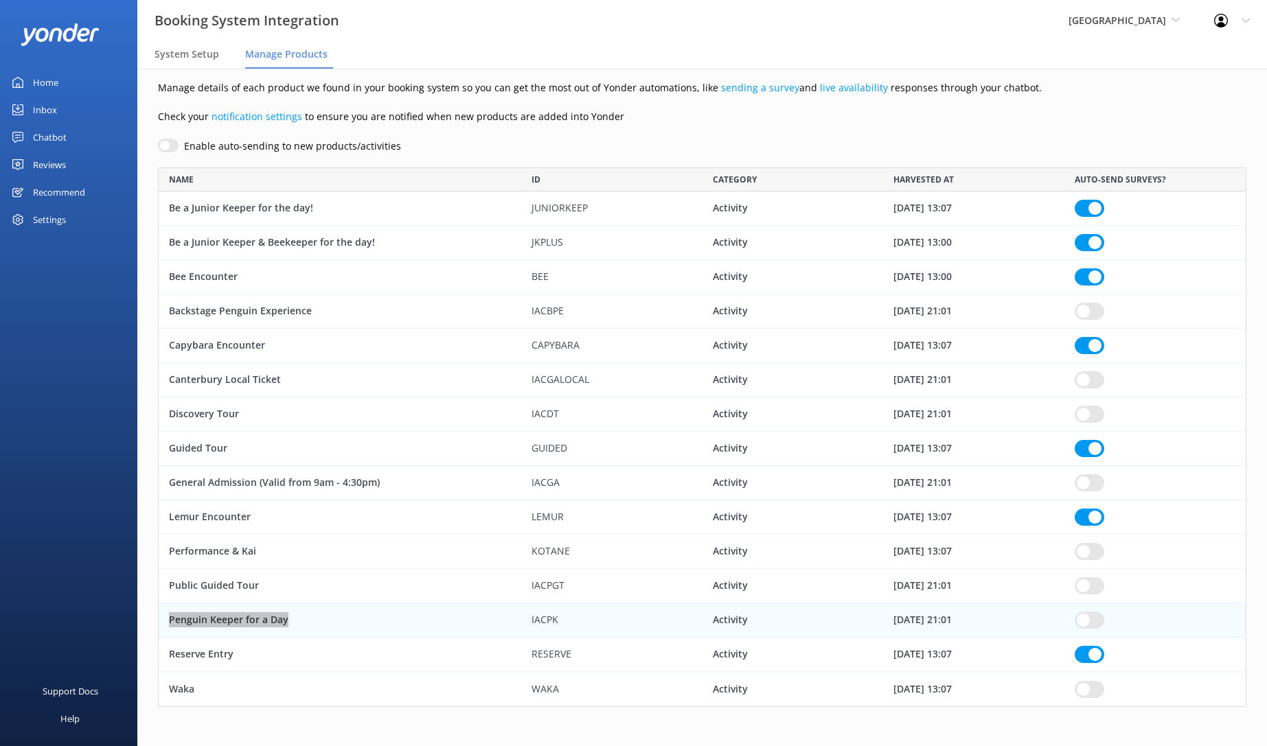
scroll to position [12, 0]
click at [174, 50] on span "System Setup" at bounding box center [186, 54] width 65 height 14
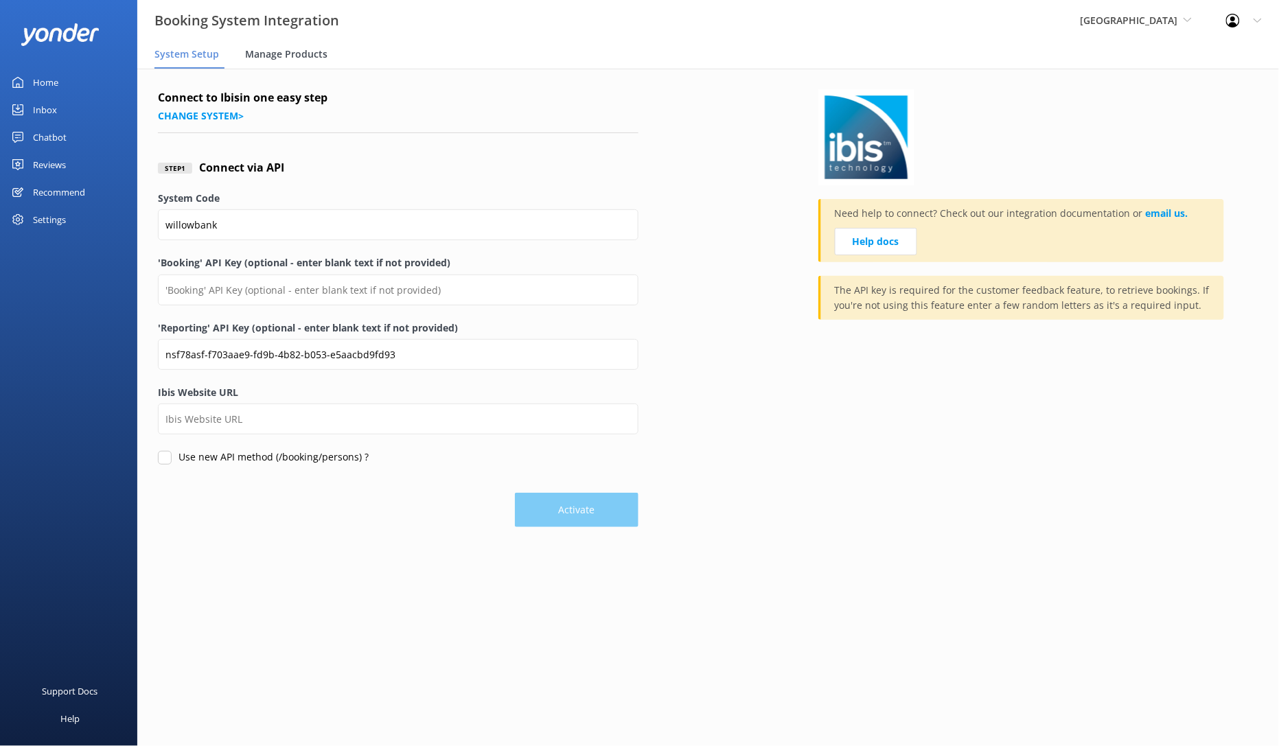
click at [265, 62] on div "Manage Products" at bounding box center [289, 54] width 88 height 27
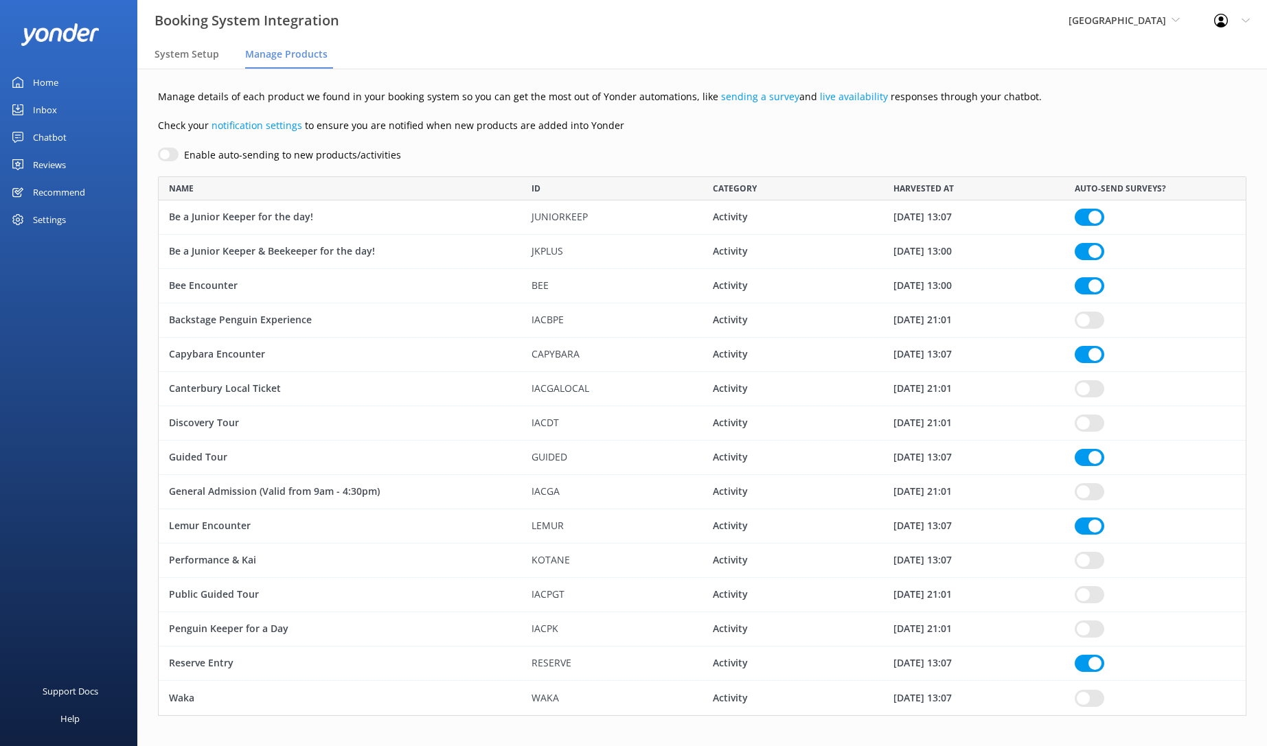
scroll to position [527, 1075]
